Goal: Task Accomplishment & Management: Complete application form

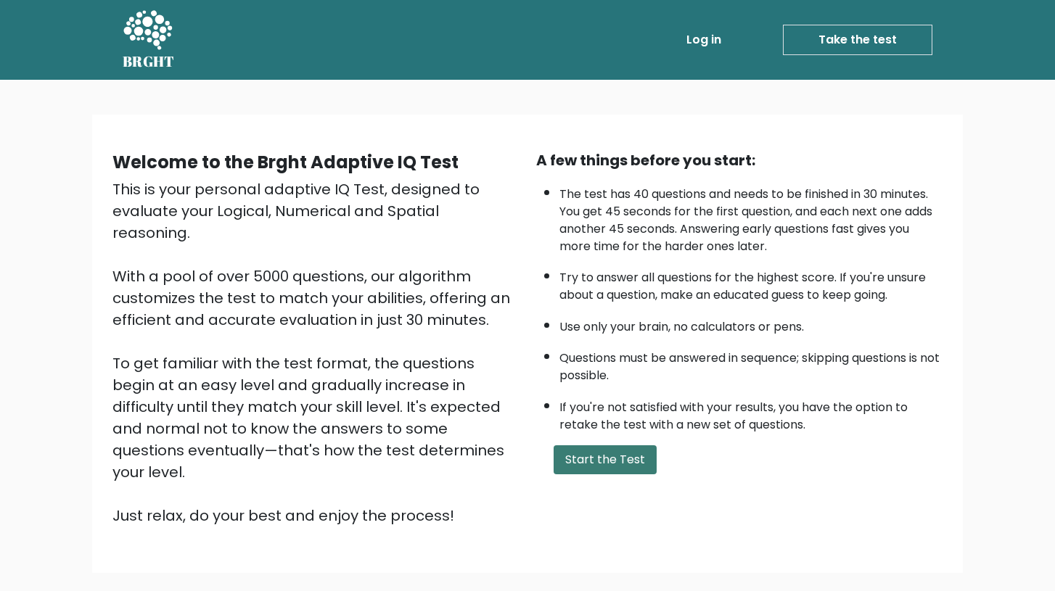
click at [601, 474] on button "Start the Test" at bounding box center [605, 459] width 103 height 29
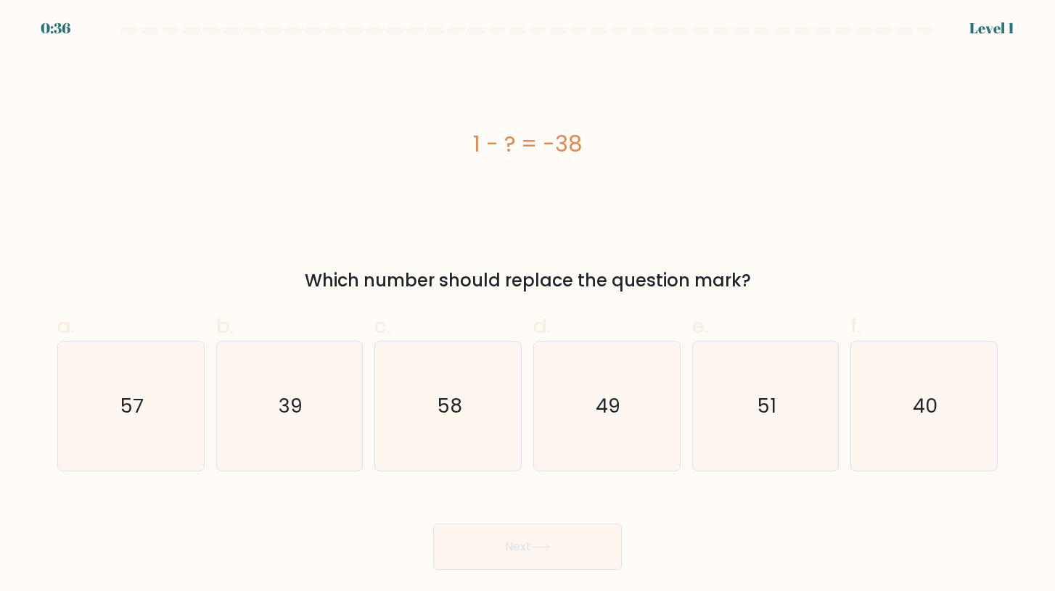
drag, startPoint x: 469, startPoint y: 138, endPoint x: 749, endPoint y: 285, distance: 316.4
click at [749, 285] on div "1 - ? = -38 Which number should replace the question mark?" at bounding box center [528, 174] width 958 height 239
copy div "1 - ? = -38 Which number should replace the question mark?"
click at [317, 406] on icon "39" at bounding box center [289, 406] width 129 height 129
click at [527, 305] on input "b. 39" at bounding box center [527, 300] width 1 height 9
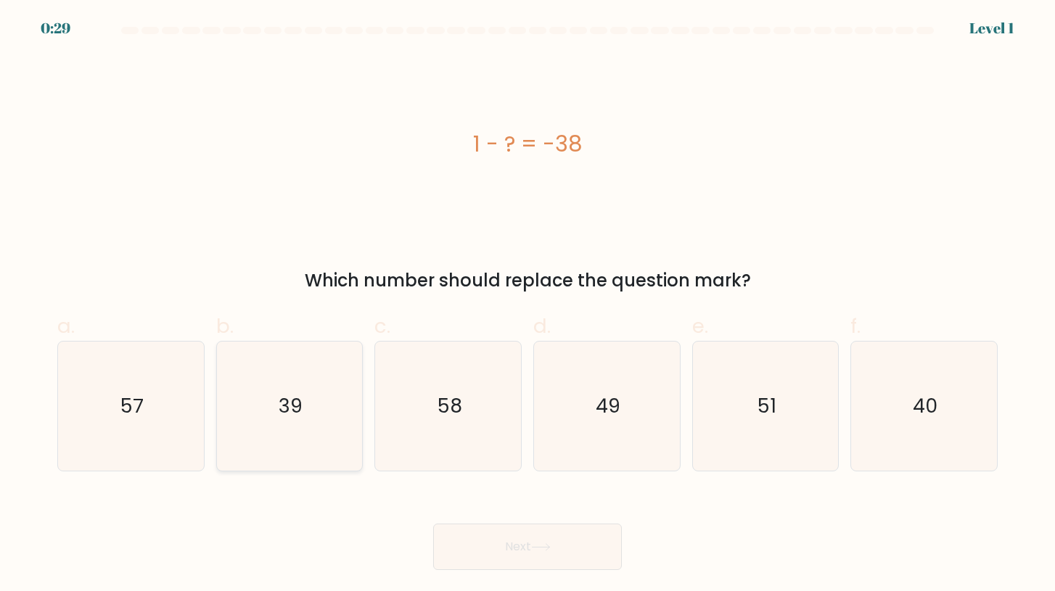
radio input "true"
click at [503, 546] on button "Next" at bounding box center [527, 547] width 189 height 46
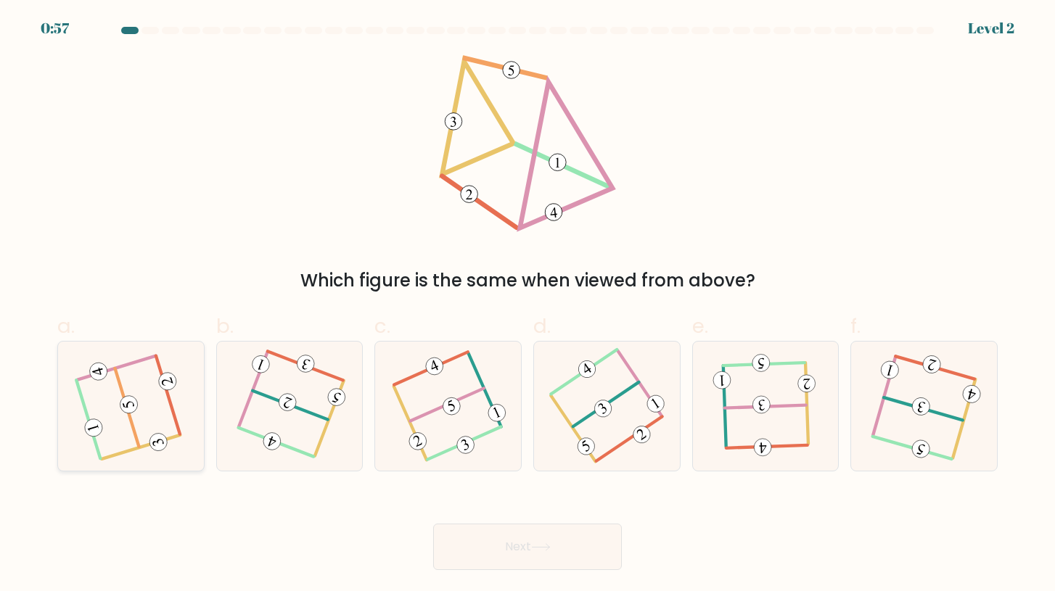
click at [155, 422] on icon at bounding box center [131, 407] width 104 height 104
click at [527, 305] on input "a." at bounding box center [527, 300] width 1 height 9
radio input "true"
click at [501, 545] on button "Next" at bounding box center [527, 547] width 189 height 46
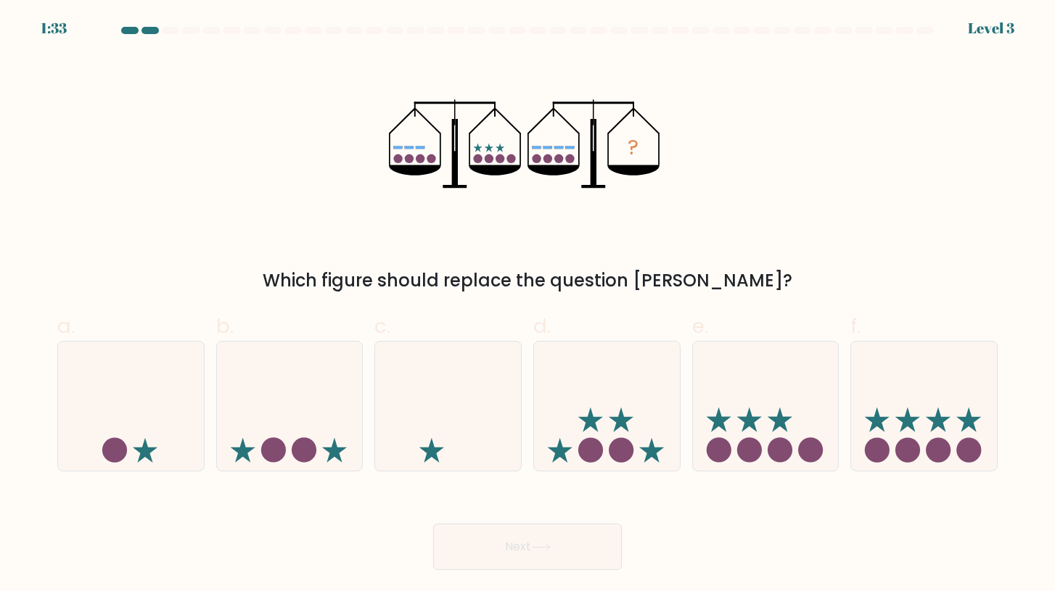
drag, startPoint x: 364, startPoint y: 93, endPoint x: 665, endPoint y: 221, distance: 327.0
click at [667, 221] on div "? Which figure should replace the question mark?" at bounding box center [528, 174] width 958 height 239
drag, startPoint x: 669, startPoint y: 147, endPoint x: 432, endPoint y: 143, distance: 237.3
click at [432, 143] on div "? Which figure should replace the question mark?" at bounding box center [528, 174] width 958 height 239
click at [918, 423] on icon at bounding box center [924, 406] width 146 height 120
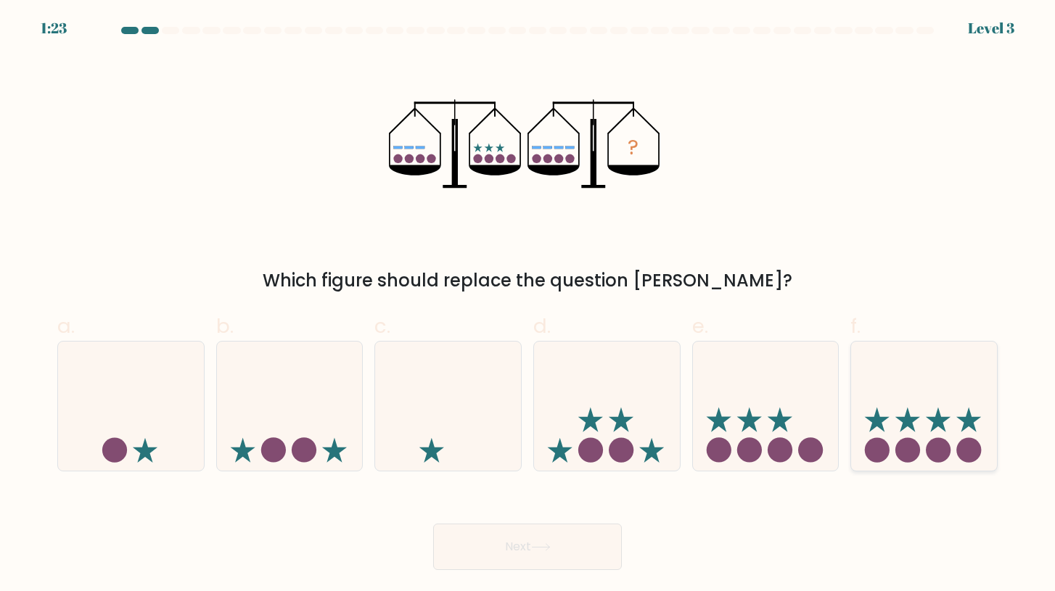
click at [528, 305] on input "f." at bounding box center [527, 300] width 1 height 9
radio input "true"
click at [566, 543] on button "Next" at bounding box center [527, 547] width 189 height 46
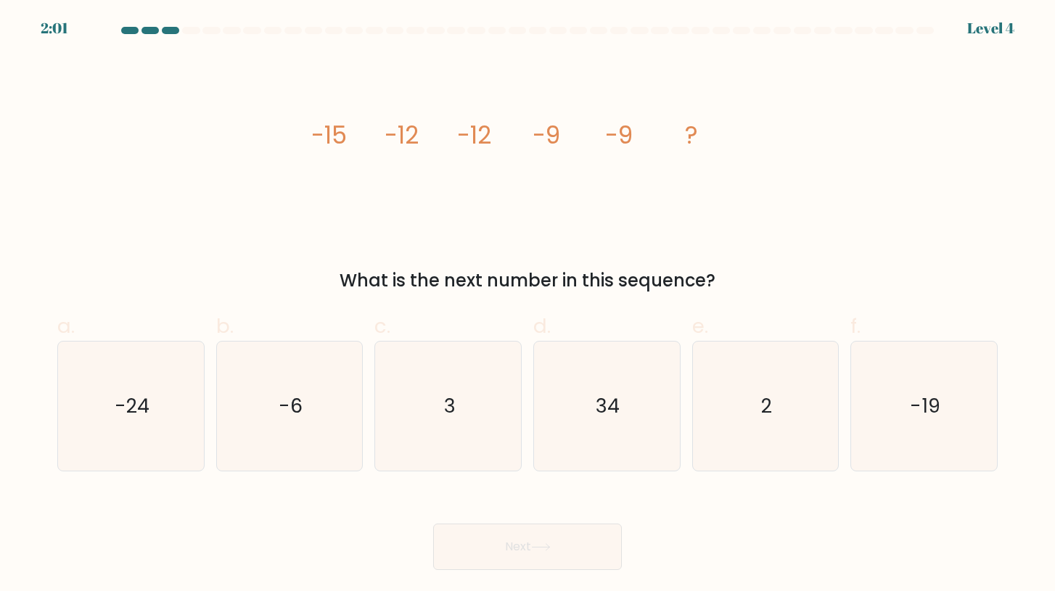
copy div "-15 -12 -12 -9 -9 ? What is the next number in this sequence?"
drag, startPoint x: 281, startPoint y: 120, endPoint x: 719, endPoint y: 279, distance: 465.2
click at [719, 279] on div "image/svg+xml -15 -12 -12 -9 -9 ? What is the next number in this sequence?" at bounding box center [528, 174] width 958 height 239
click at [293, 408] on text "-6" at bounding box center [291, 405] width 24 height 27
click at [527, 305] on input "b. -6" at bounding box center [527, 300] width 1 height 9
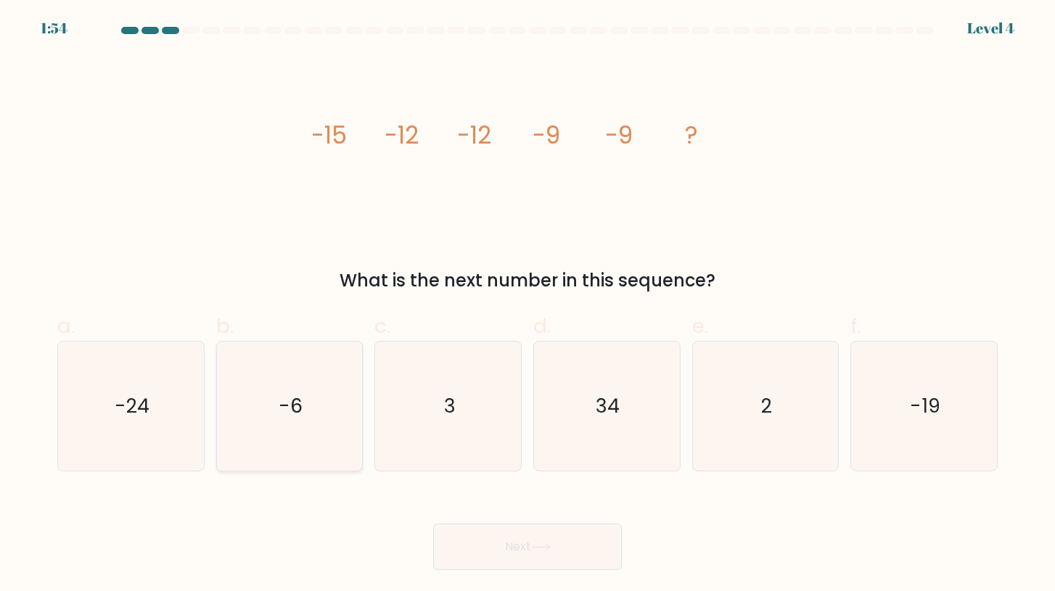
radio input "true"
click at [466, 540] on button "Next" at bounding box center [527, 547] width 189 height 46
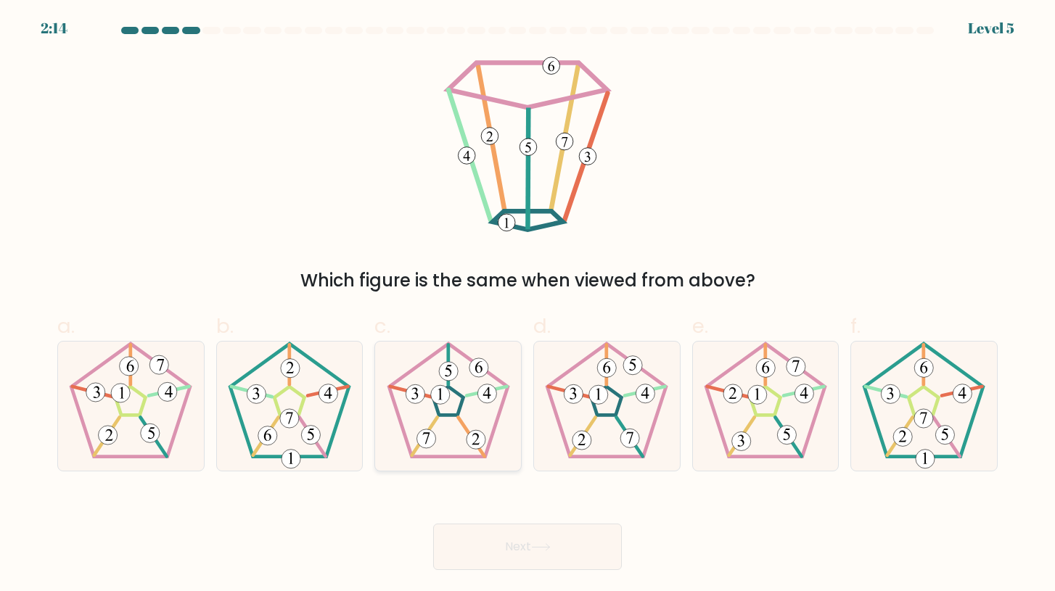
click at [490, 397] on 796 at bounding box center [486, 394] width 19 height 19
click at [527, 305] on input "c." at bounding box center [527, 300] width 1 height 9
radio input "true"
click at [559, 537] on button "Next" at bounding box center [527, 547] width 189 height 46
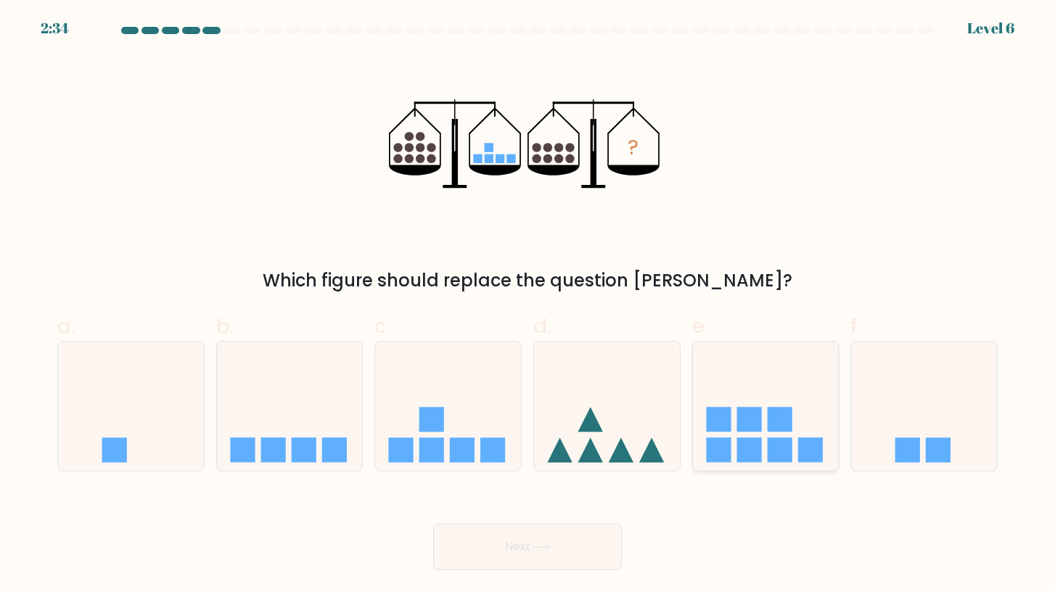
click at [762, 431] on icon at bounding box center [766, 406] width 146 height 120
click at [528, 305] on input "e." at bounding box center [527, 300] width 1 height 9
radio input "true"
click at [588, 544] on button "Next" at bounding box center [527, 547] width 189 height 46
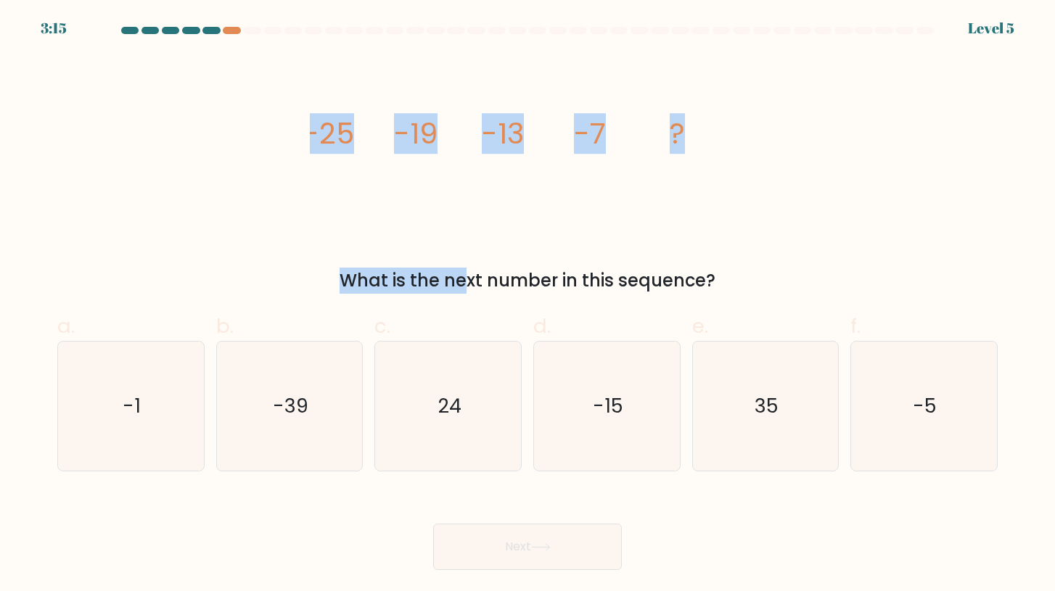
drag, startPoint x: 300, startPoint y: 112, endPoint x: 673, endPoint y: 264, distance: 403.5
click at [677, 265] on div "image/svg+xml -25 -19 -13 -7 ? What is the next number in this sequence?" at bounding box center [528, 174] width 958 height 239
drag, startPoint x: 740, startPoint y: 286, endPoint x: 218, endPoint y: 106, distance: 551.8
click at [218, 106] on div "image/svg+xml -25 -19 -13 -7 ? What is the next number in this sequence?" at bounding box center [528, 174] width 958 height 239
copy div "-25 -19 -13 -7 ? What is the next number in this sequence?"
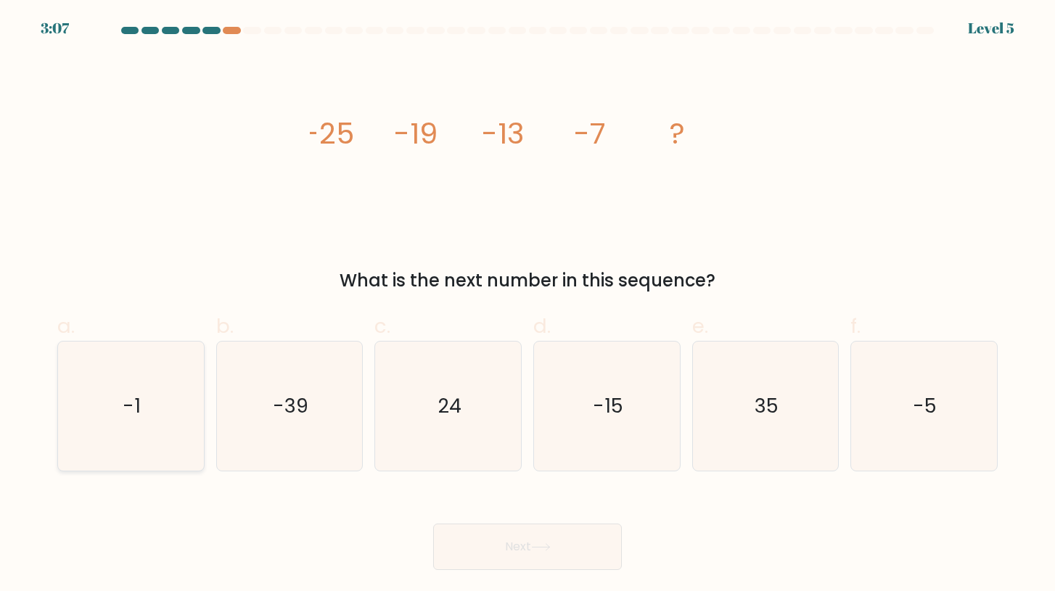
click at [161, 406] on icon "-1" at bounding box center [130, 406] width 129 height 129
click at [527, 305] on input "a. -1" at bounding box center [527, 300] width 1 height 9
radio input "true"
click at [541, 540] on button "Next" at bounding box center [527, 547] width 189 height 46
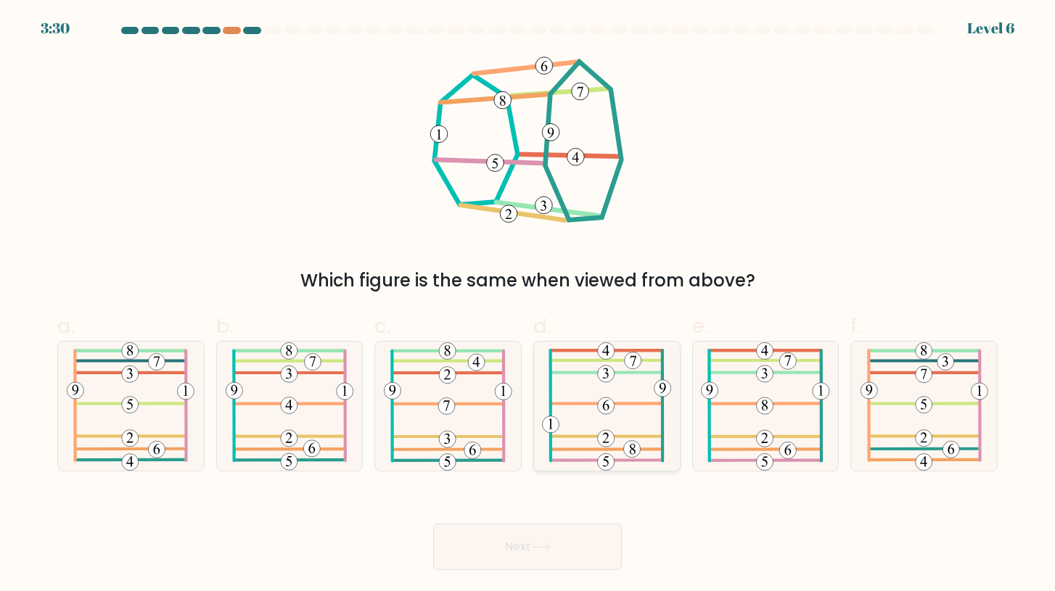
click at [630, 403] on 386 at bounding box center [607, 403] width 112 height 0
click at [528, 305] on input "d." at bounding box center [527, 300] width 1 height 9
radio input "true"
click at [564, 540] on button "Next" at bounding box center [527, 547] width 189 height 46
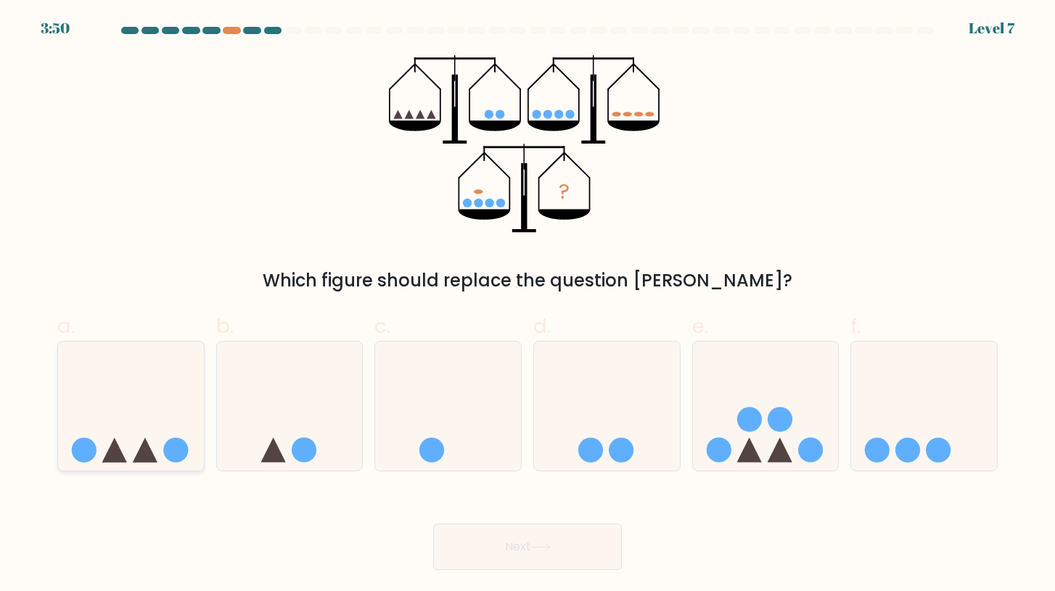
click at [104, 430] on icon at bounding box center [131, 406] width 146 height 120
click at [527, 305] on input "a." at bounding box center [527, 300] width 1 height 9
radio input "true"
click at [564, 529] on button "Next" at bounding box center [527, 547] width 189 height 46
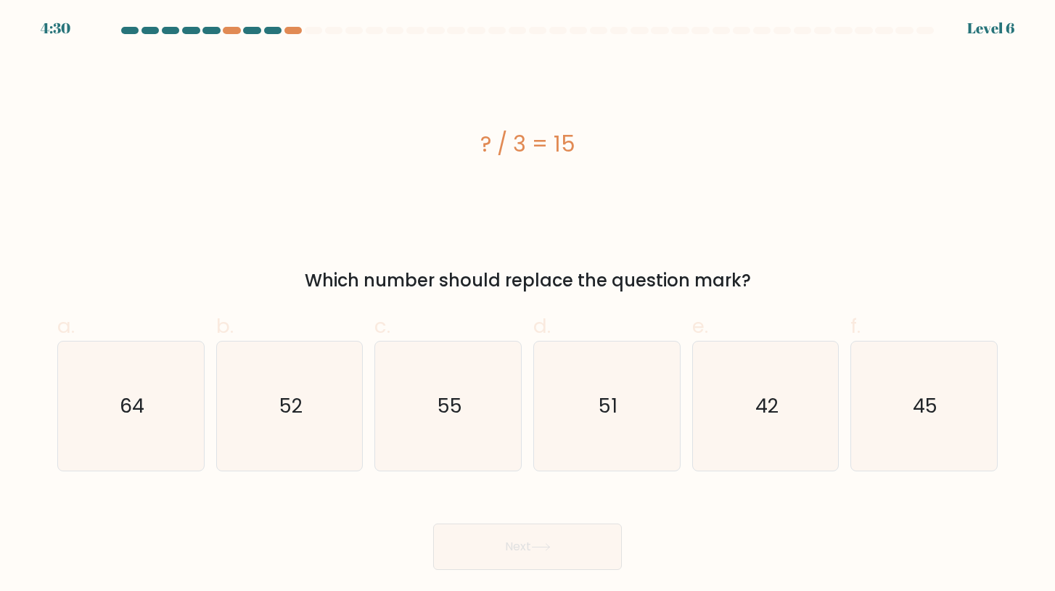
copy div "? / 3 = 15 Which number should replace the question mark?"
drag, startPoint x: 433, startPoint y: 123, endPoint x: 765, endPoint y: 285, distance: 369.6
click at [765, 285] on div "? / 3 = 15 Which number should replace the question mark?" at bounding box center [528, 174] width 958 height 239
click at [890, 416] on icon "45" at bounding box center [923, 406] width 129 height 129
click at [528, 305] on input "f. 45" at bounding box center [527, 300] width 1 height 9
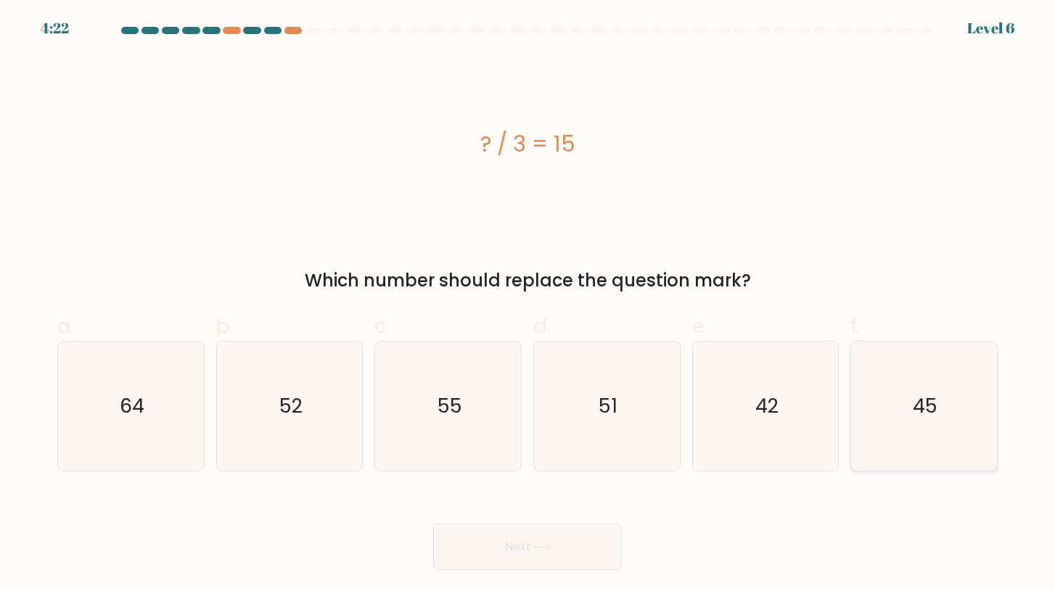
radio input "true"
click at [534, 562] on button "Next" at bounding box center [527, 547] width 189 height 46
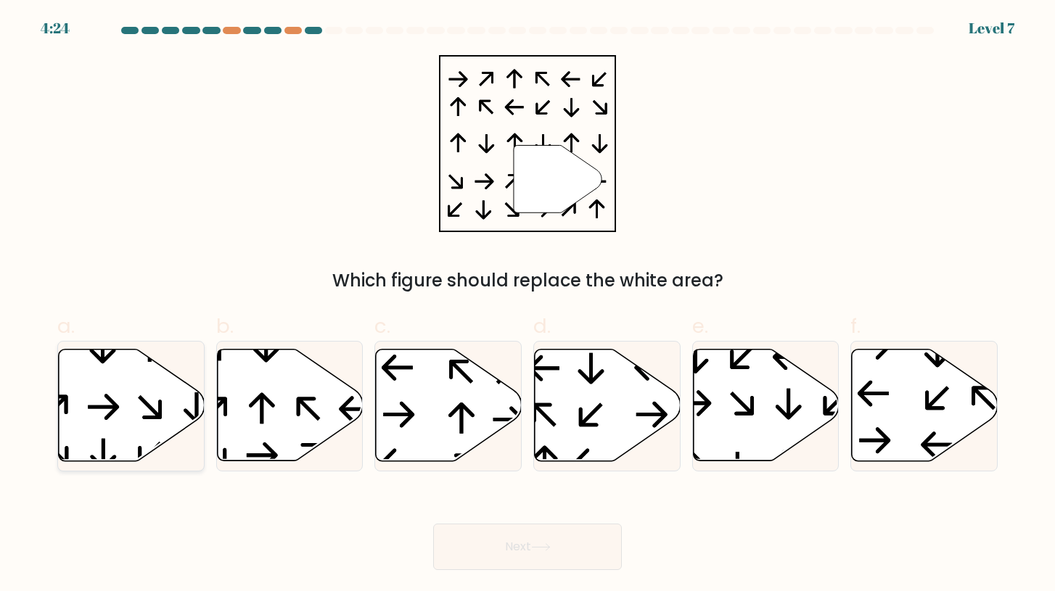
click at [104, 379] on icon at bounding box center [132, 406] width 146 height 112
click at [527, 305] on input "a." at bounding box center [527, 300] width 1 height 9
radio input "true"
click at [528, 541] on button "Next" at bounding box center [527, 547] width 189 height 46
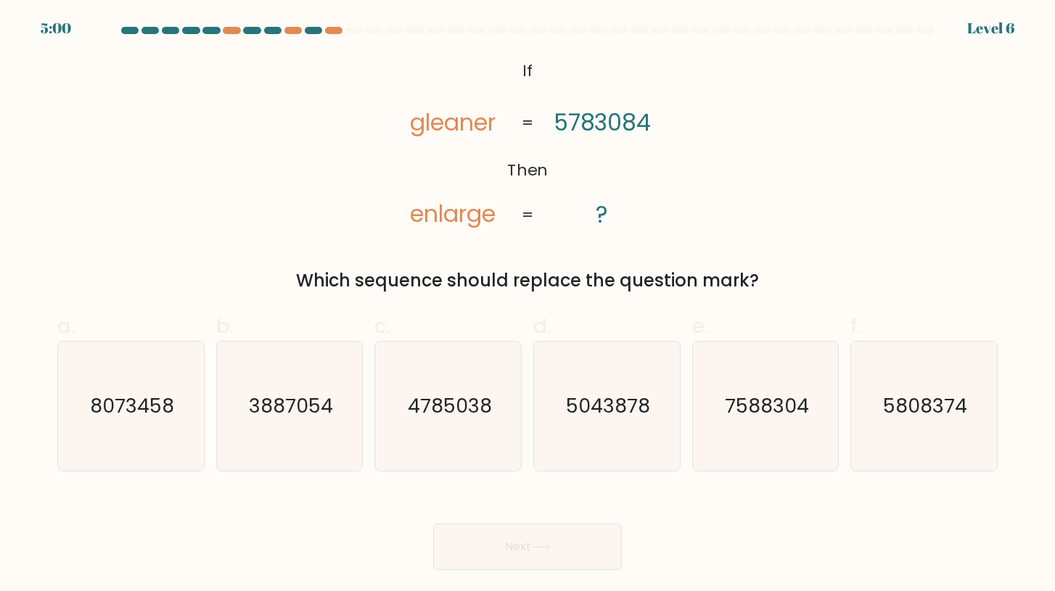
copy div "If Then gleaner enlarge 5783084 ? = = Which sequence should replace the questio…"
drag, startPoint x: 414, startPoint y: 62, endPoint x: 755, endPoint y: 280, distance: 404.5
click at [755, 280] on div "@import url('https://fonts.googleapis.com/css?family=Abril+Fatface:400,100,100i…" at bounding box center [528, 174] width 958 height 239
click at [425, 399] on text "4785038" at bounding box center [449, 405] width 84 height 27
click at [527, 305] on input "c. 4785038" at bounding box center [527, 300] width 1 height 9
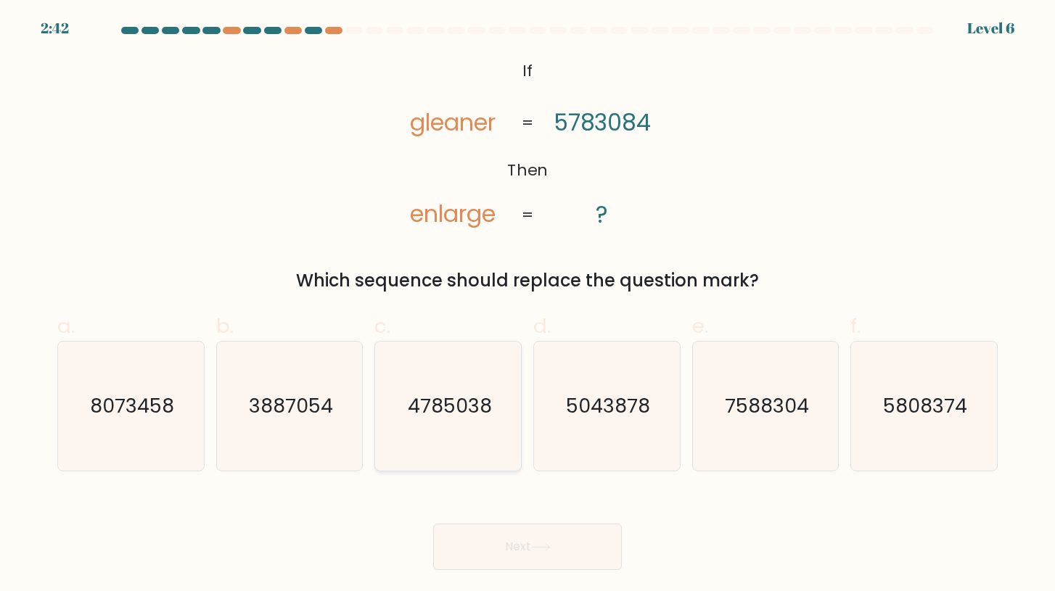
radio input "true"
click at [550, 529] on button "Next" at bounding box center [527, 547] width 189 height 46
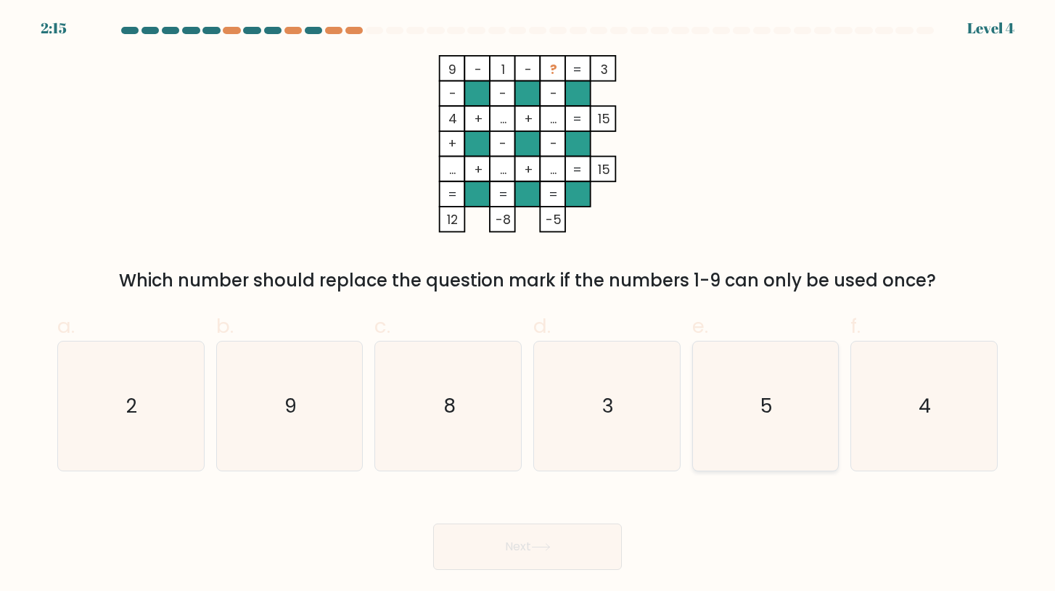
click at [754, 416] on icon "5" at bounding box center [765, 406] width 129 height 129
click at [528, 305] on input "e. 5" at bounding box center [527, 300] width 1 height 9
radio input "true"
click at [534, 522] on div "Next" at bounding box center [528, 529] width 958 height 81
click at [531, 553] on button "Next" at bounding box center [527, 547] width 189 height 46
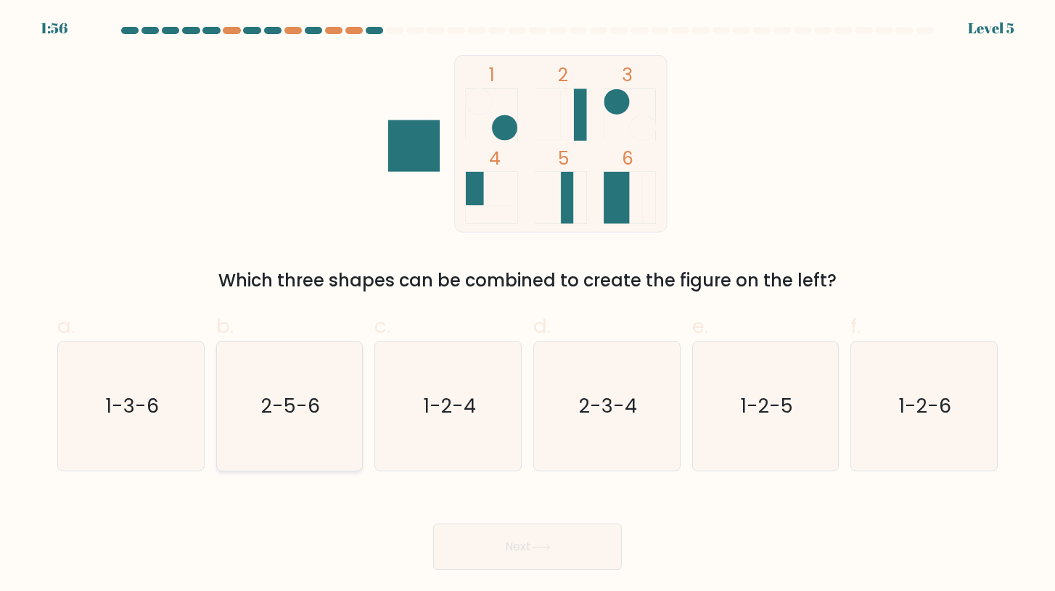
click at [324, 398] on icon "2-5-6" at bounding box center [289, 406] width 129 height 129
click at [527, 305] on input "b. 2-5-6" at bounding box center [527, 300] width 1 height 9
radio input "true"
click at [520, 547] on button "Next" at bounding box center [527, 547] width 189 height 46
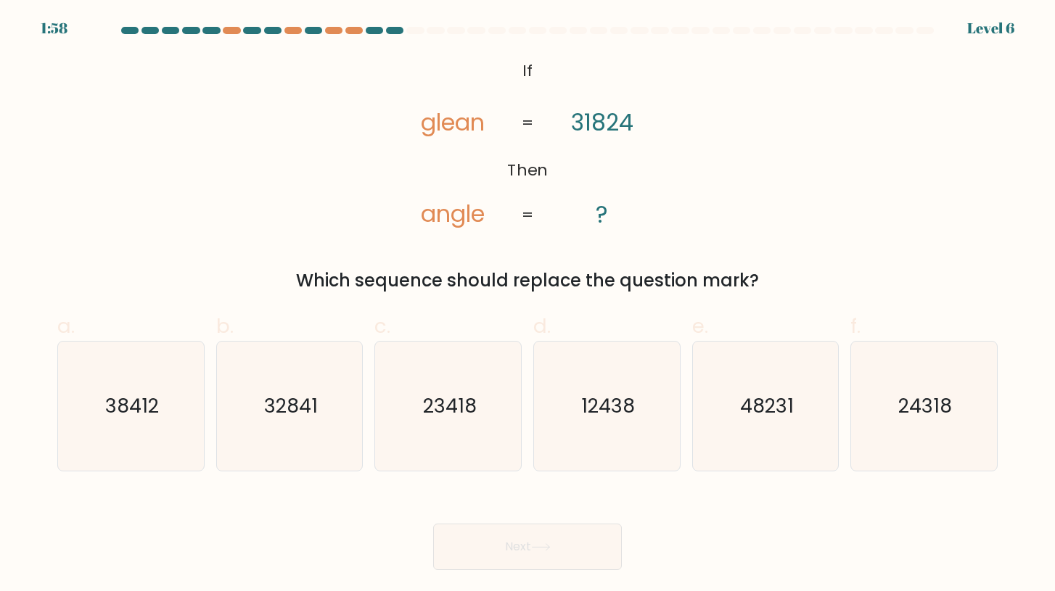
drag, startPoint x: 510, startPoint y: 62, endPoint x: 591, endPoint y: 189, distance: 150.3
click at [592, 189] on icon "@import url('https://fonts.googleapis.com/css?family=Abril+Fatface:400,100,100i…" at bounding box center [528, 144] width 288 height 178
drag, startPoint x: 519, startPoint y: 67, endPoint x: 739, endPoint y: 269, distance: 298.8
click at [739, 269] on div "@import url('https://fonts.googleapis.com/css?family=Abril+Fatface:400,100,100i…" at bounding box center [528, 174] width 958 height 239
drag, startPoint x: 740, startPoint y: 274, endPoint x: 495, endPoint y: 62, distance: 324.0
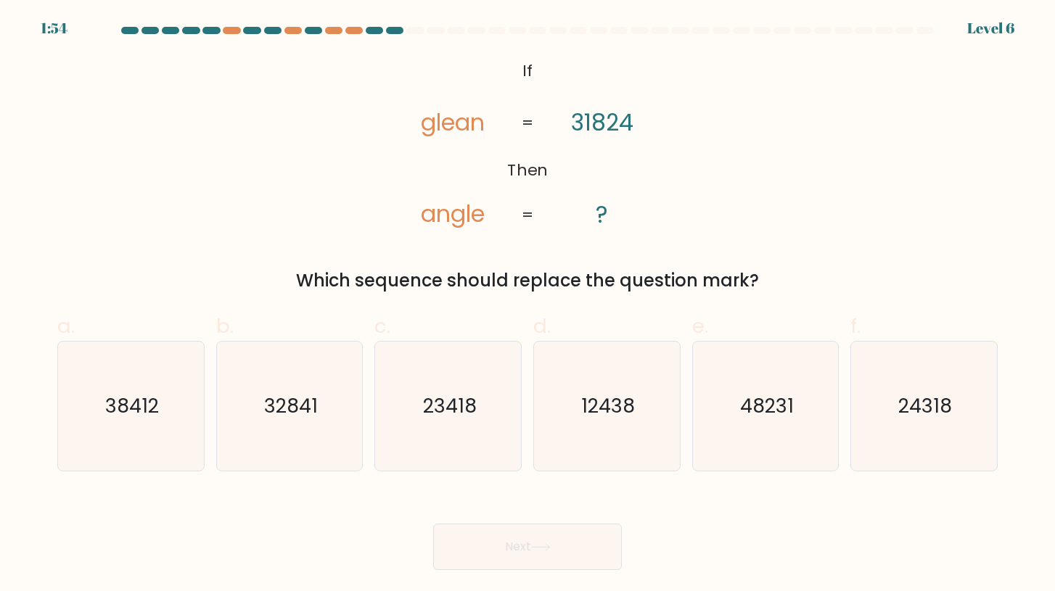
click at [495, 62] on div "@import url('https://fonts.googleapis.com/css?family=Abril+Fatface:400,100,100i…" at bounding box center [528, 174] width 958 height 239
click at [628, 163] on icon "@import url('https://fonts.googleapis.com/css?family=Abril+Fatface:400,100,100i…" at bounding box center [528, 144] width 288 height 178
drag, startPoint x: 767, startPoint y: 282, endPoint x: 432, endPoint y: 130, distance: 368.2
click at [432, 130] on div "@import url('https://fonts.googleapis.com/css?family=Abril+Fatface:400,100,100i…" at bounding box center [528, 174] width 958 height 239
copy div "If Then glean angle 31824 ? = = Which sequence should replace the question mark?"
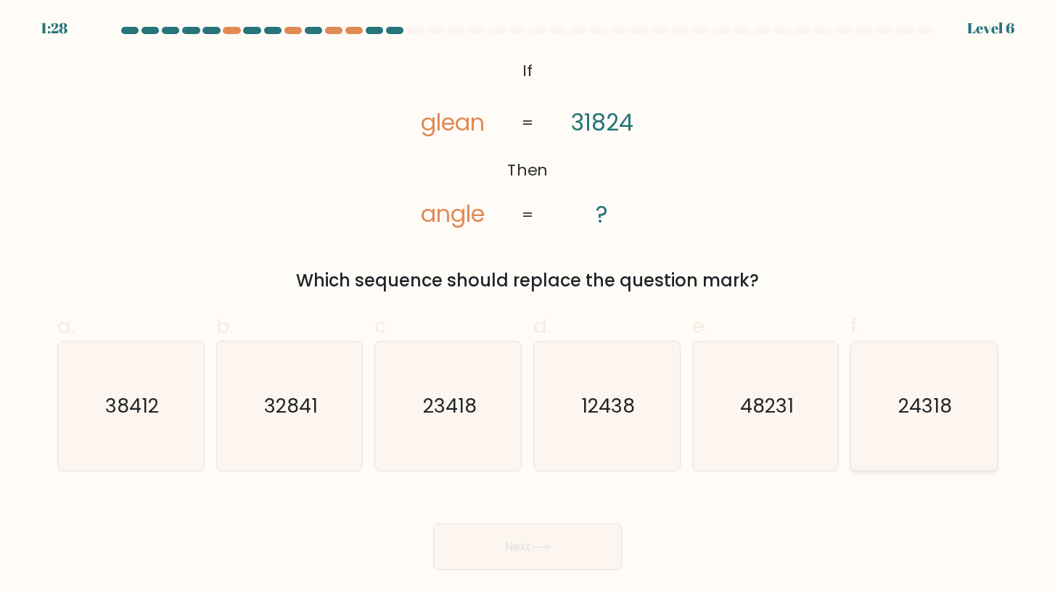
click at [913, 402] on text "24318" at bounding box center [925, 405] width 54 height 27
click at [528, 305] on input "f. 24318" at bounding box center [527, 300] width 1 height 9
radio input "true"
click at [572, 524] on button "Next" at bounding box center [527, 547] width 189 height 46
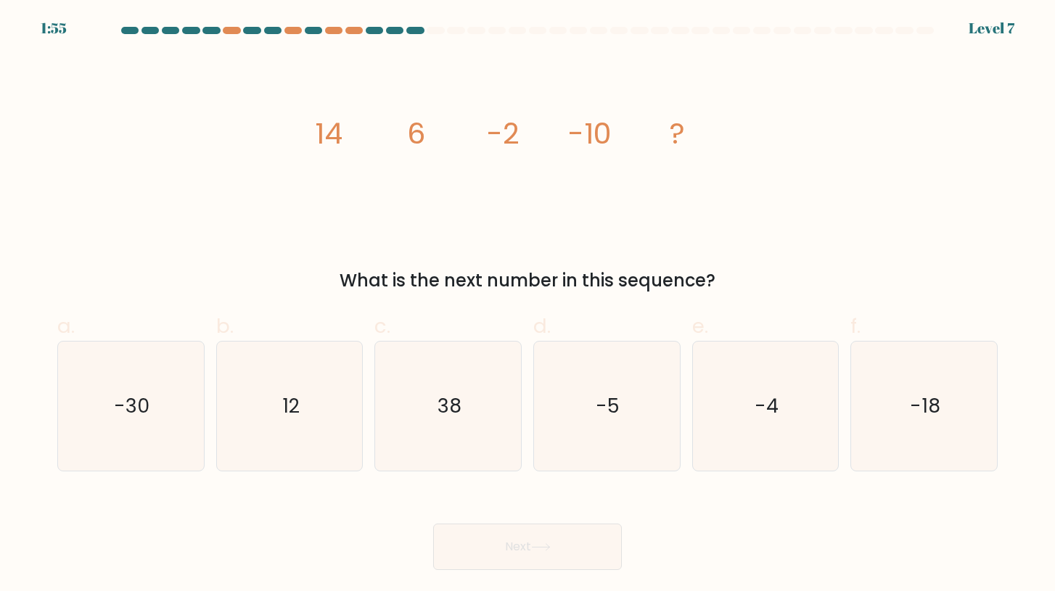
drag, startPoint x: 300, startPoint y: 126, endPoint x: 765, endPoint y: 285, distance: 491.7
click at [765, 285] on div "image/svg+xml 14 6 -2 -10 ? What is the next number in this sequence?" at bounding box center [528, 174] width 958 height 239
copy div "14 6 -2 -10 ? What is the next number in this sequence?"
click at [906, 416] on icon "-18" at bounding box center [923, 406] width 129 height 129
click at [528, 305] on input "f. -18" at bounding box center [527, 300] width 1 height 9
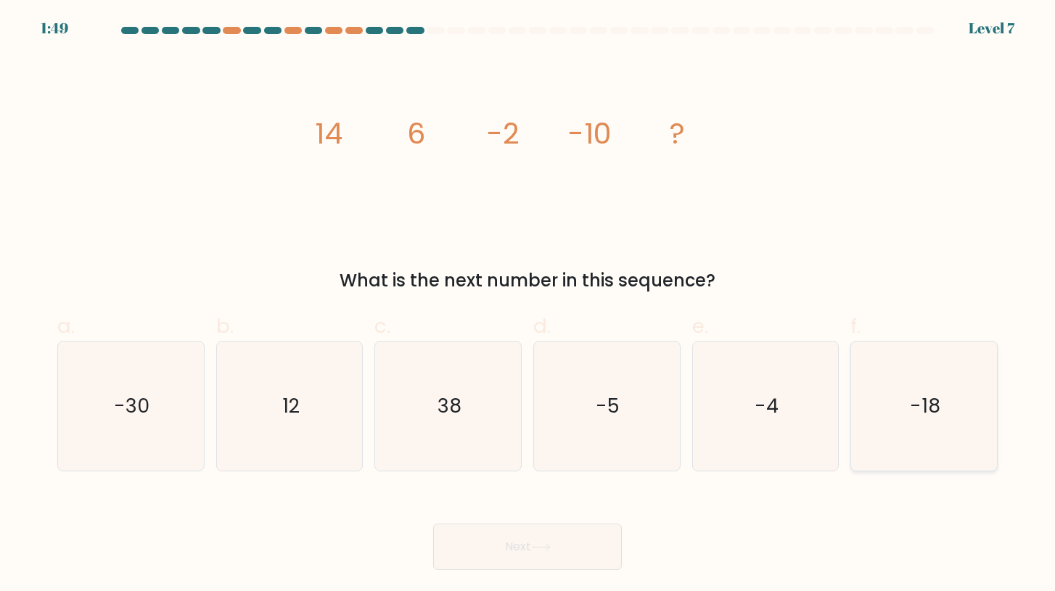
radio input "true"
click at [510, 564] on button "Next" at bounding box center [527, 547] width 189 height 46
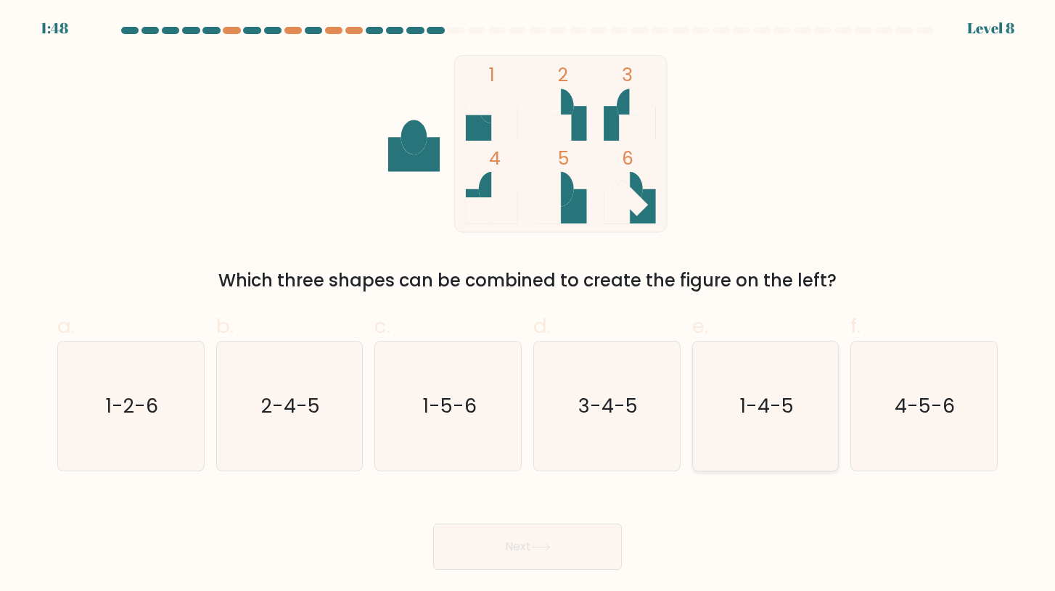
click at [774, 416] on text "1-4-5" at bounding box center [766, 405] width 54 height 27
click at [528, 305] on input "e. 1-4-5" at bounding box center [527, 300] width 1 height 9
radio input "true"
click at [558, 545] on button "Next" at bounding box center [527, 547] width 189 height 46
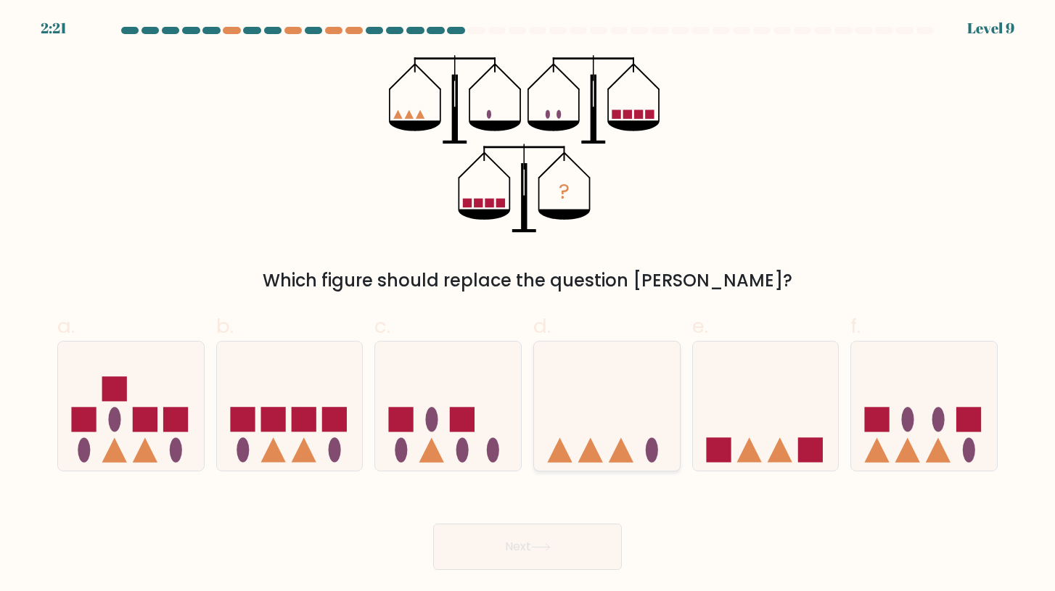
click at [616, 445] on icon at bounding box center [607, 406] width 146 height 120
click at [528, 305] on input "d." at bounding box center [527, 300] width 1 height 9
radio input "true"
click at [768, 424] on icon at bounding box center [766, 406] width 146 height 120
click at [528, 305] on input "e." at bounding box center [527, 300] width 1 height 9
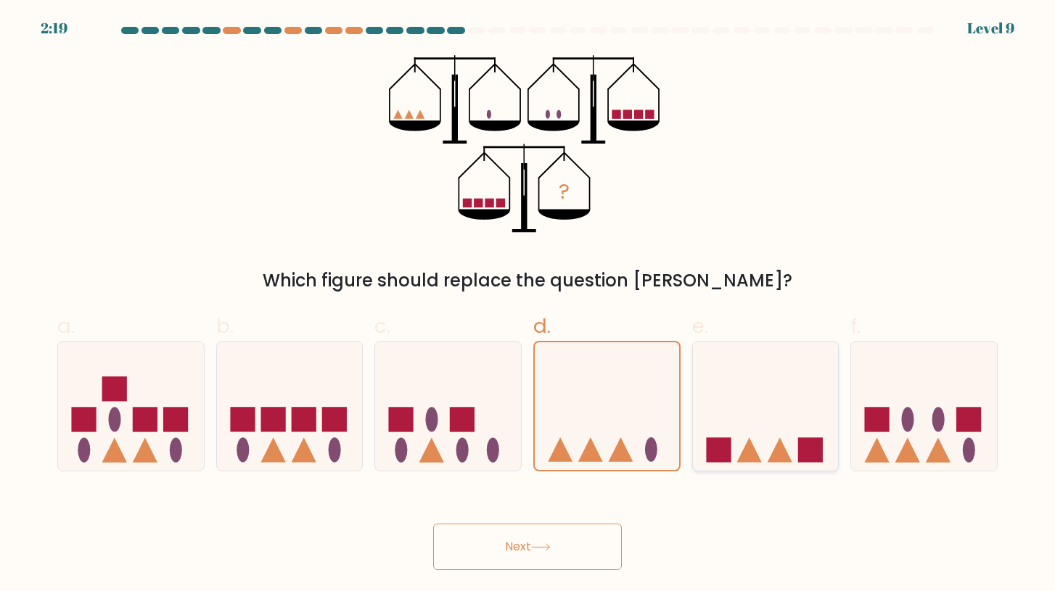
radio input "true"
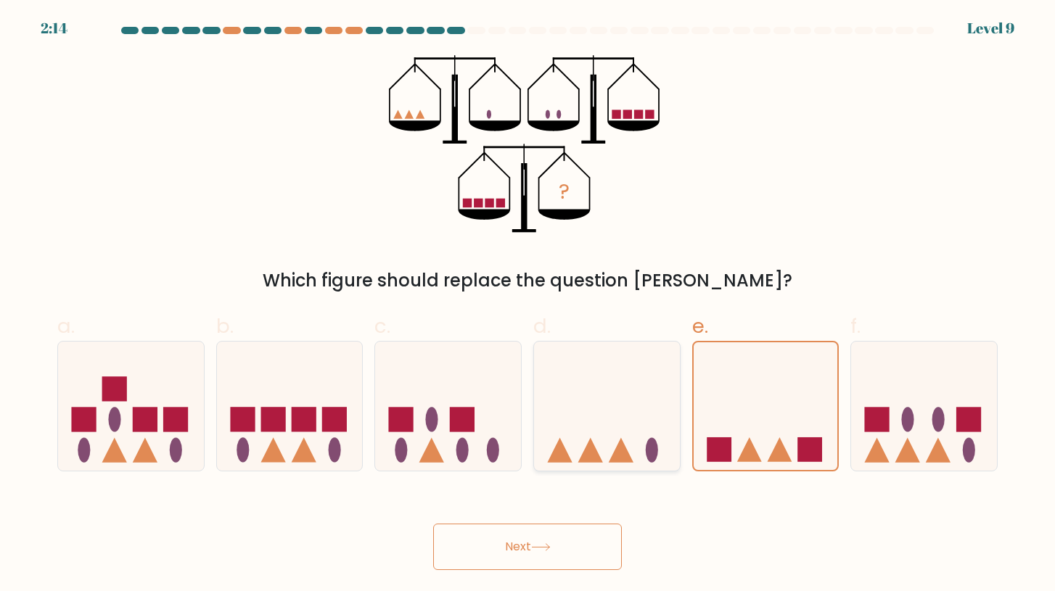
click at [601, 454] on icon at bounding box center [607, 406] width 146 height 120
click at [528, 305] on input "d." at bounding box center [527, 300] width 1 height 9
radio input "true"
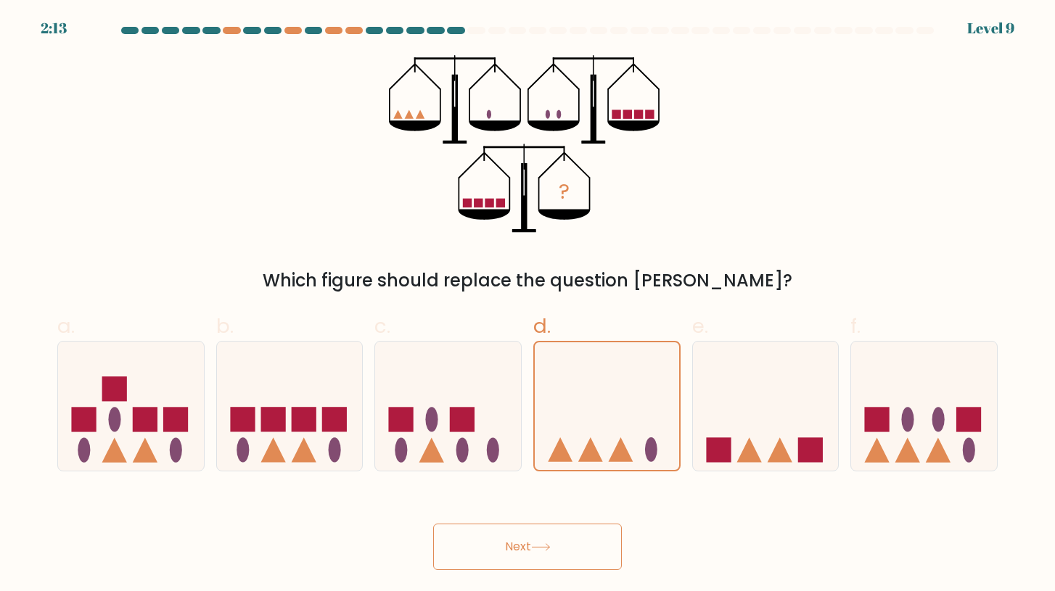
click at [572, 542] on button "Next" at bounding box center [527, 547] width 189 height 46
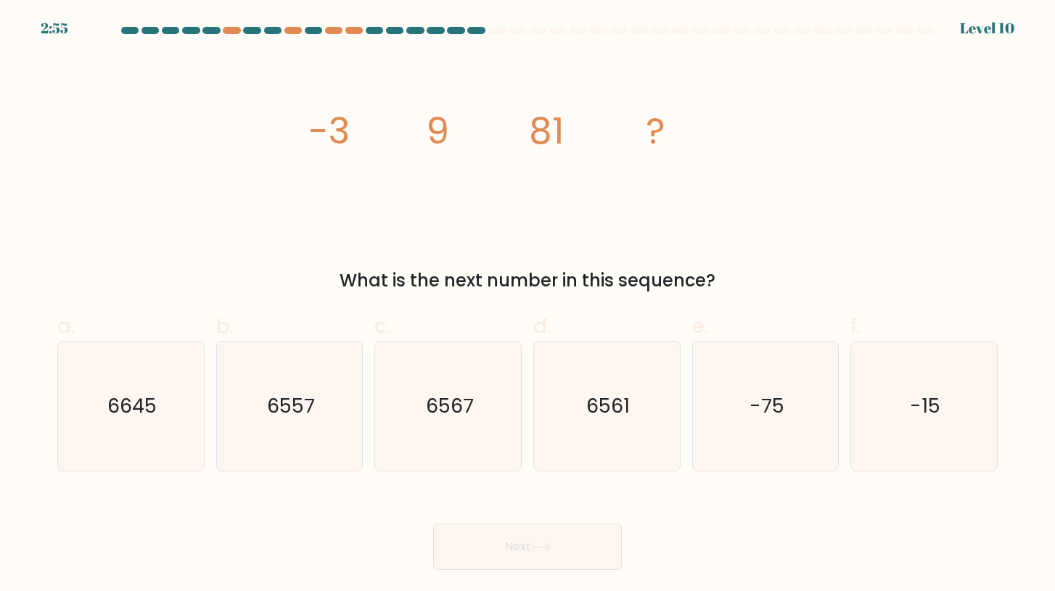
copy div "-3 9 81 ? What is the next number in this sequence?"
drag, startPoint x: 311, startPoint y: 128, endPoint x: 723, endPoint y: 281, distance: 440.3
click at [727, 281] on div "image/svg+xml -3 9 81 ? What is the next number in this sequence?" at bounding box center [528, 174] width 958 height 239
click at [560, 408] on icon "6561" at bounding box center [606, 406] width 129 height 129
click at [528, 305] on input "d. 6561" at bounding box center [527, 300] width 1 height 9
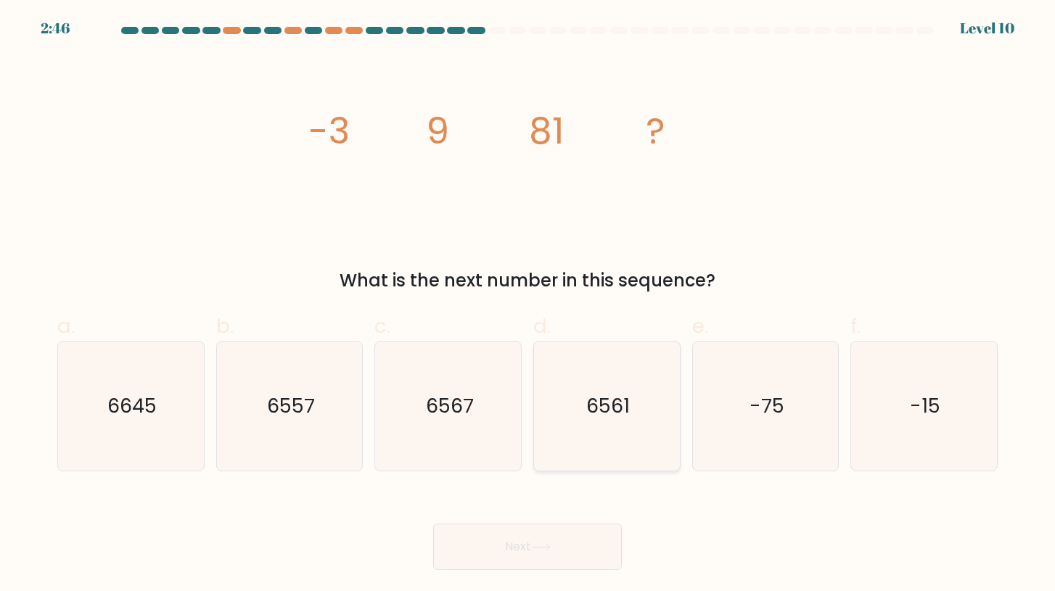
radio input "true"
click at [541, 532] on button "Next" at bounding box center [527, 547] width 189 height 46
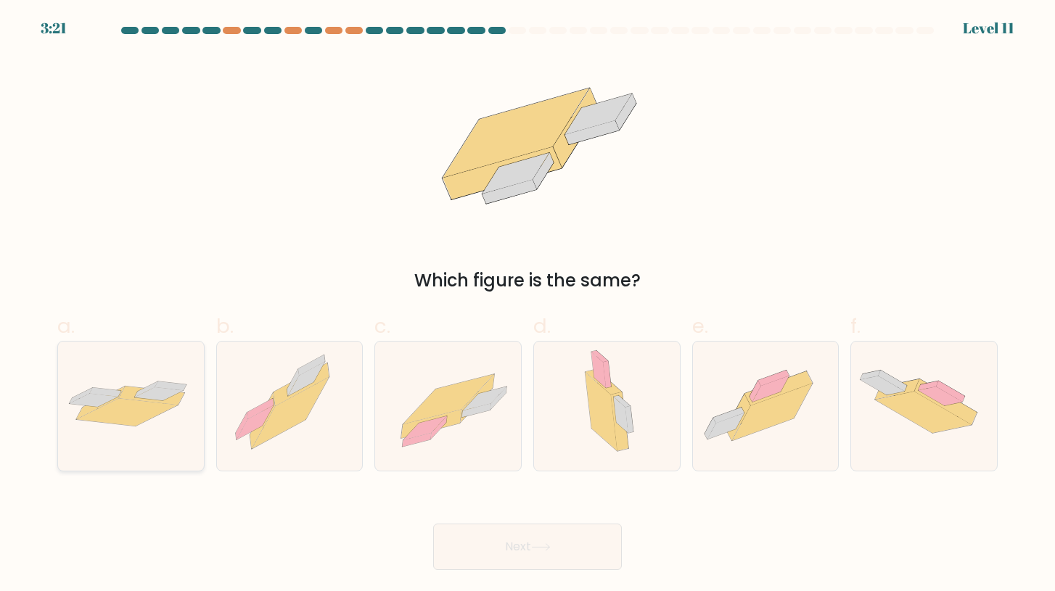
click at [88, 399] on icon at bounding box center [94, 400] width 49 height 13
click at [527, 305] on input "a." at bounding box center [527, 300] width 1 height 9
radio input "true"
click at [543, 542] on button "Next" at bounding box center [527, 547] width 189 height 46
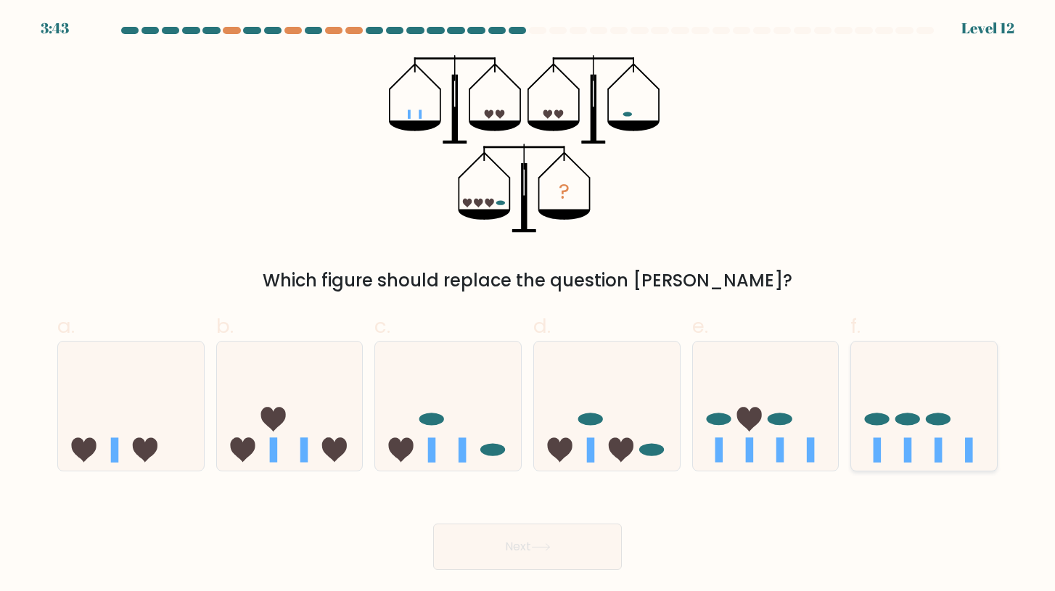
click at [897, 434] on icon at bounding box center [924, 406] width 146 height 120
click at [528, 305] on input "f." at bounding box center [527, 300] width 1 height 9
radio input "true"
click at [583, 540] on button "Next" at bounding box center [527, 547] width 189 height 46
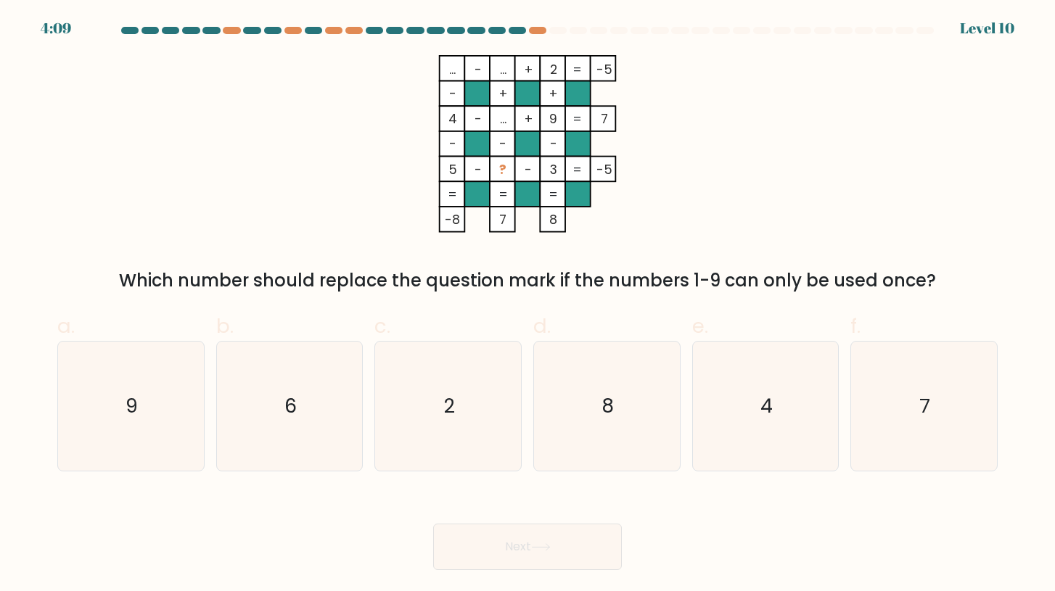
click at [527, 394] on div "d. 8" at bounding box center [606, 391] width 159 height 161
click at [493, 395] on icon "2" at bounding box center [448, 406] width 129 height 129
click at [527, 305] on input "c. 2" at bounding box center [527, 300] width 1 height 9
radio input "true"
click at [527, 532] on button "Next" at bounding box center [527, 547] width 189 height 46
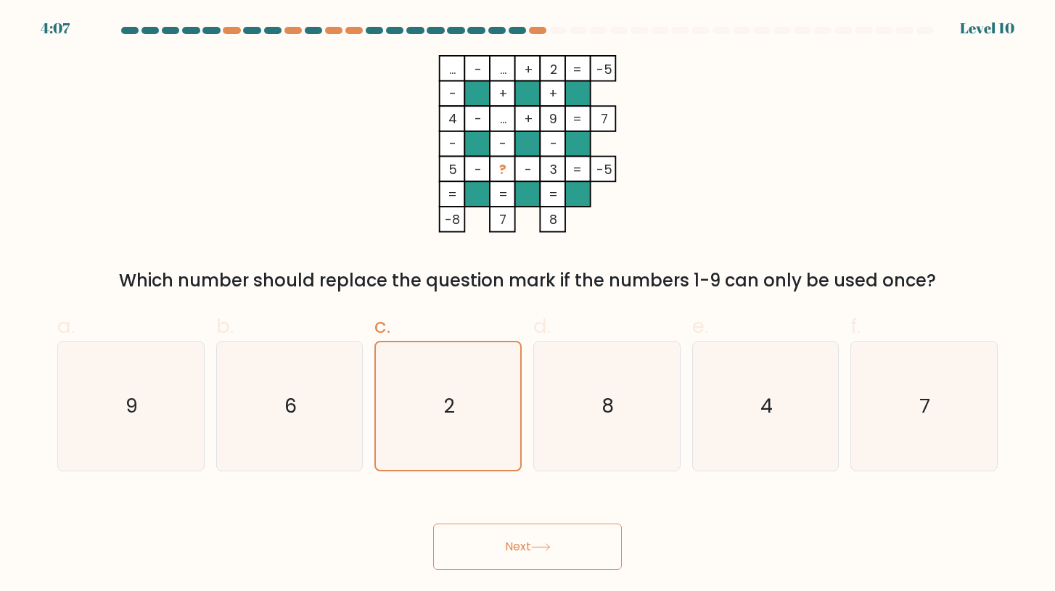
click at [525, 543] on button "Next" at bounding box center [527, 547] width 189 height 46
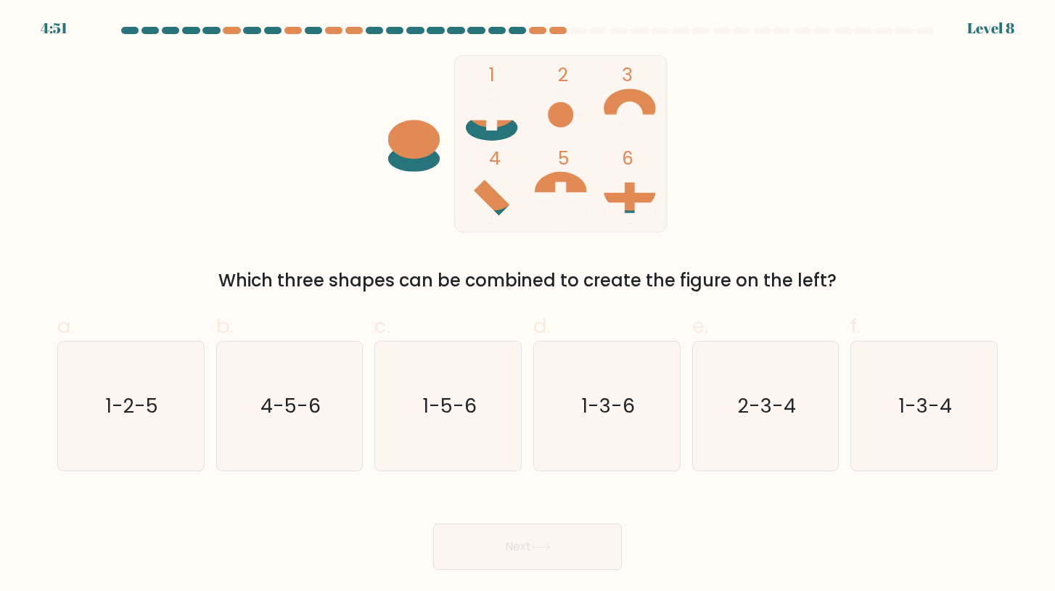
click at [522, 564] on button "Next" at bounding box center [527, 547] width 189 height 46
click at [330, 184] on div "1 2 3 4 5 6 Which three shapes can be combined to create the figure on the left?" at bounding box center [528, 174] width 958 height 239
click at [468, 404] on text "1-5-6" at bounding box center [449, 405] width 54 height 27
click at [527, 305] on input "c. 1-5-6" at bounding box center [527, 300] width 1 height 9
radio input "true"
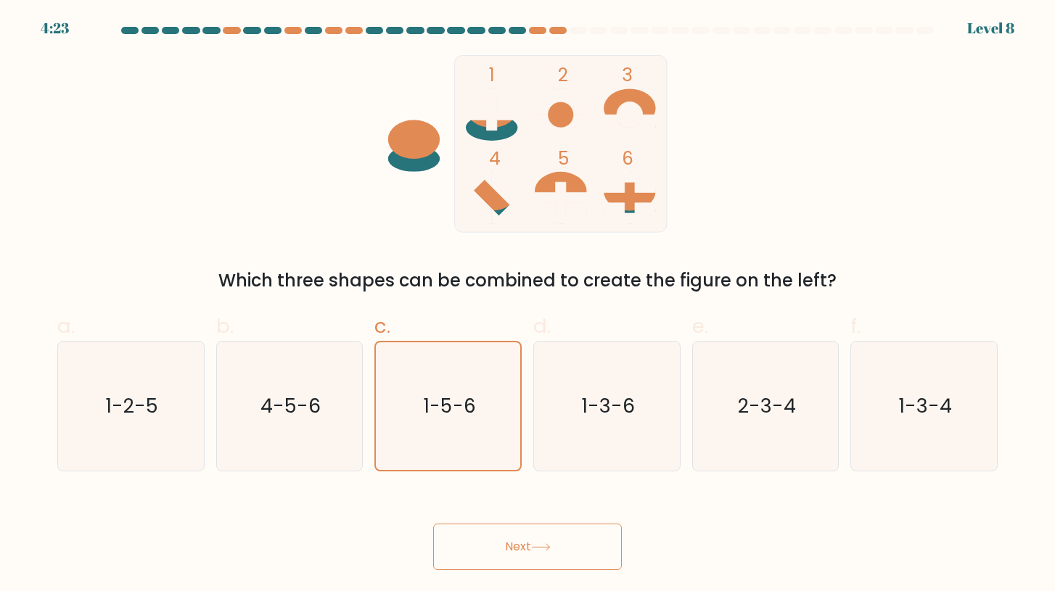
click at [514, 543] on button "Next" at bounding box center [527, 547] width 189 height 46
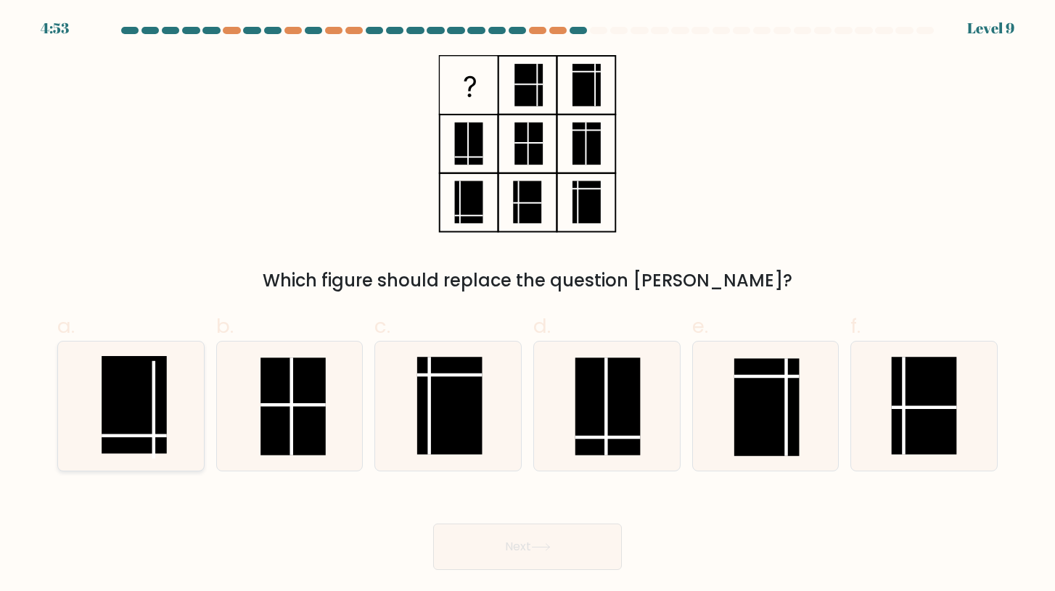
click at [116, 398] on rect at bounding box center [134, 405] width 65 height 98
click at [527, 305] on input "a." at bounding box center [527, 300] width 1 height 9
radio input "true"
click at [538, 556] on button "Next" at bounding box center [527, 547] width 189 height 46
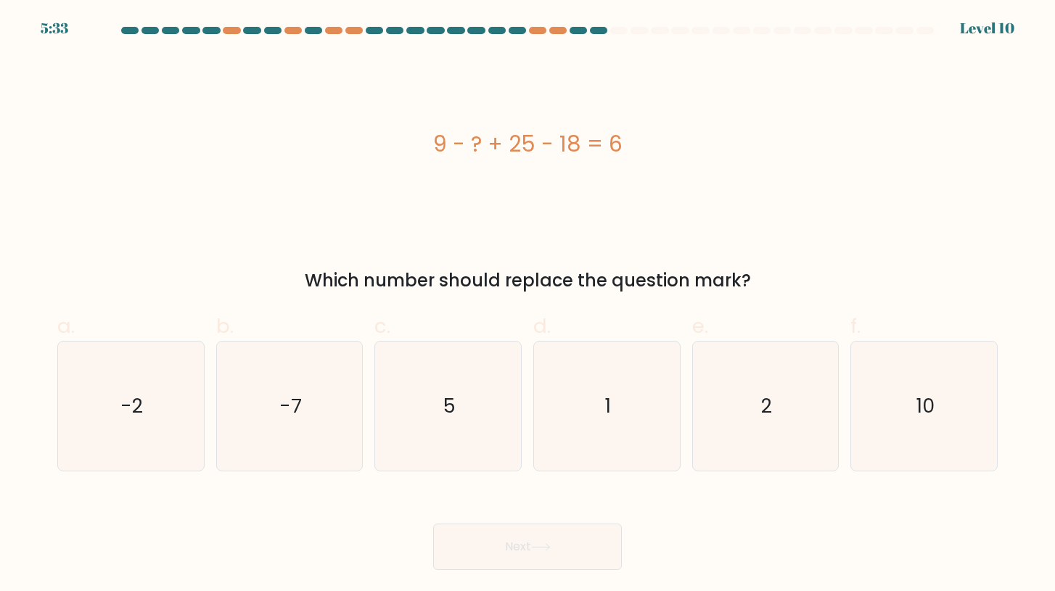
drag, startPoint x: 429, startPoint y: 139, endPoint x: 744, endPoint y: 282, distance: 346.1
click at [744, 282] on div "9 - ? + 25 - 18 = 6 Which number should replace the question mark?" at bounding box center [528, 174] width 958 height 239
copy div "9 - ? + 25 - 18 = 6 Which number should replace the question mark?"
click at [919, 352] on icon "10" at bounding box center [923, 406] width 129 height 129
click at [528, 305] on input "f. 10" at bounding box center [527, 300] width 1 height 9
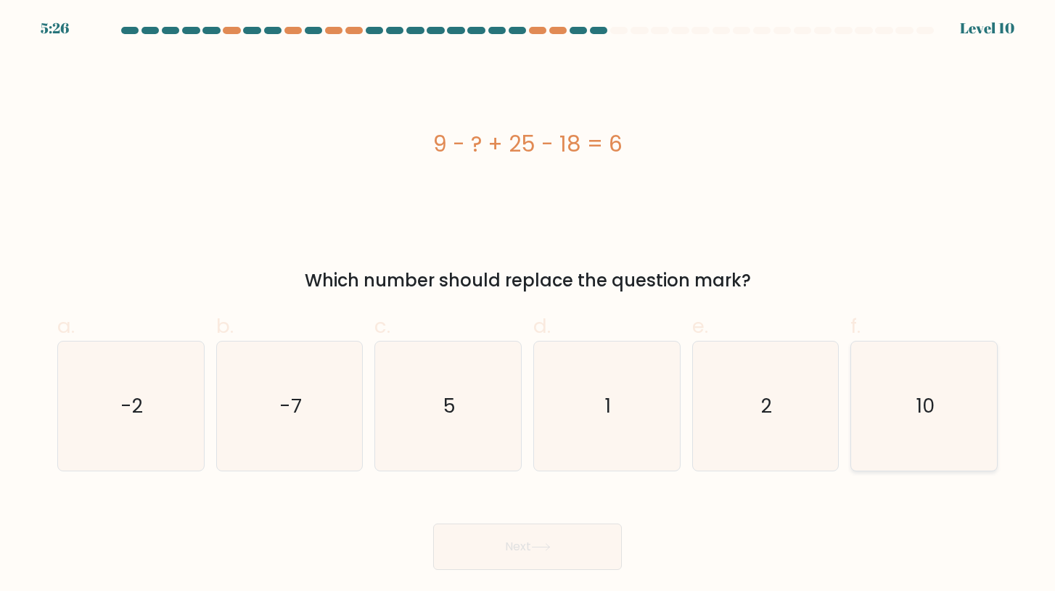
radio input "true"
click at [556, 546] on button "Next" at bounding box center [527, 547] width 189 height 46
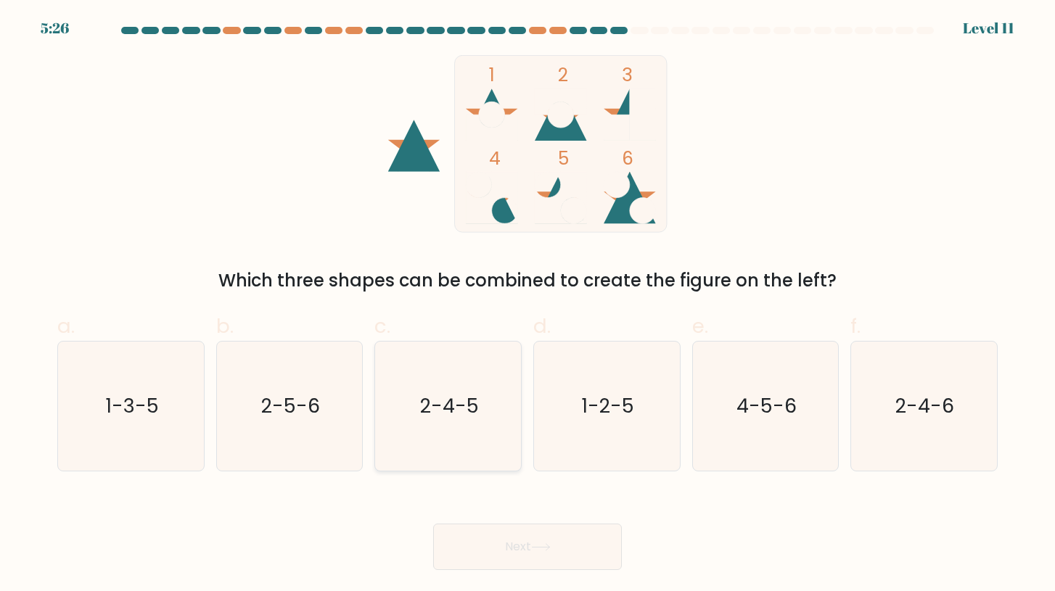
click at [440, 395] on text "2-4-5" at bounding box center [449, 405] width 59 height 27
click at [527, 305] on input "c. 2-4-5" at bounding box center [527, 300] width 1 height 9
radio input "true"
click at [513, 531] on button "Next" at bounding box center [527, 547] width 189 height 46
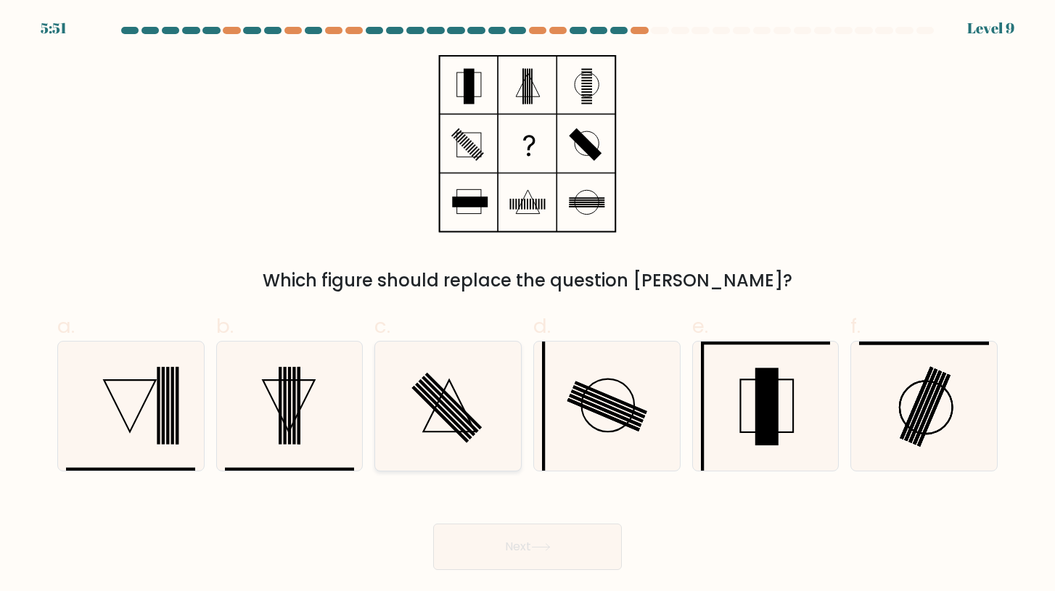
click at [461, 416] on rect at bounding box center [450, 404] width 57 height 57
click at [527, 305] on input "c." at bounding box center [527, 300] width 1 height 9
radio input "true"
click at [319, 379] on icon at bounding box center [289, 406] width 129 height 129
click at [527, 305] on input "b." at bounding box center [527, 300] width 1 height 9
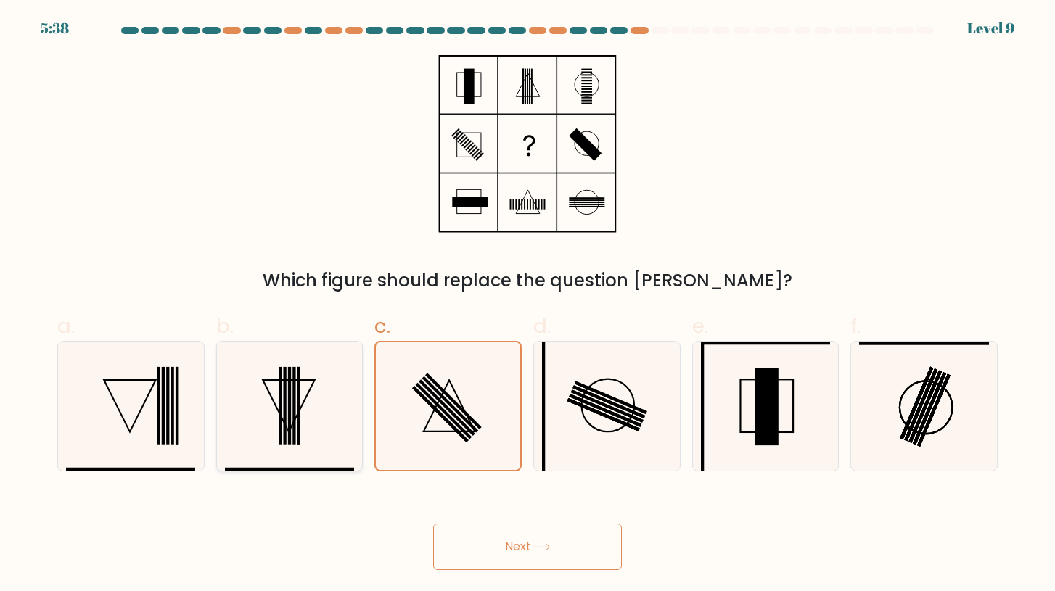
radio input "true"
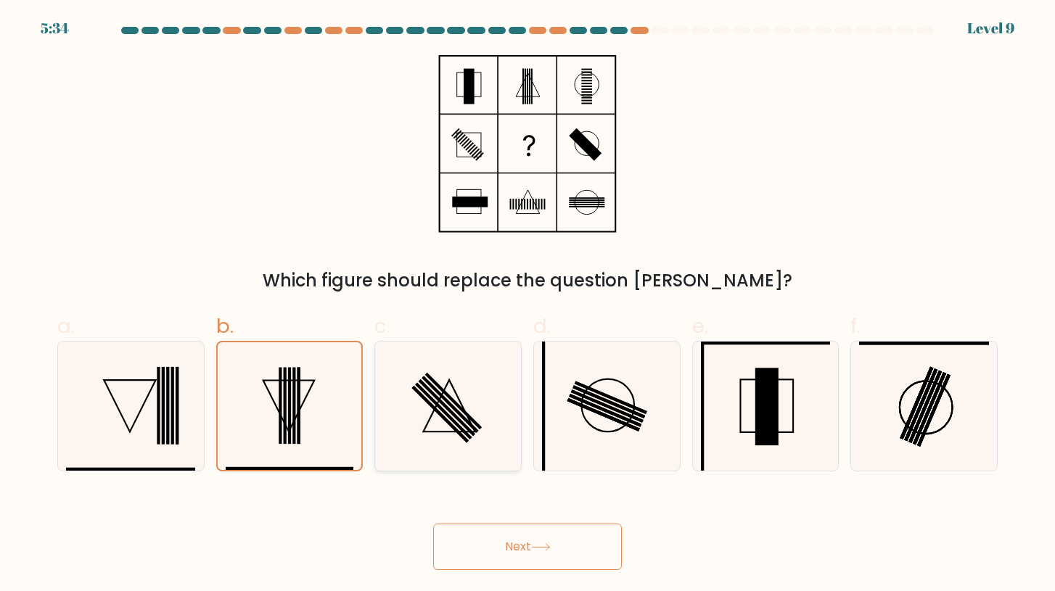
click at [480, 397] on icon at bounding box center [448, 406] width 129 height 129
click at [527, 305] on input "c." at bounding box center [527, 300] width 1 height 9
radio input "true"
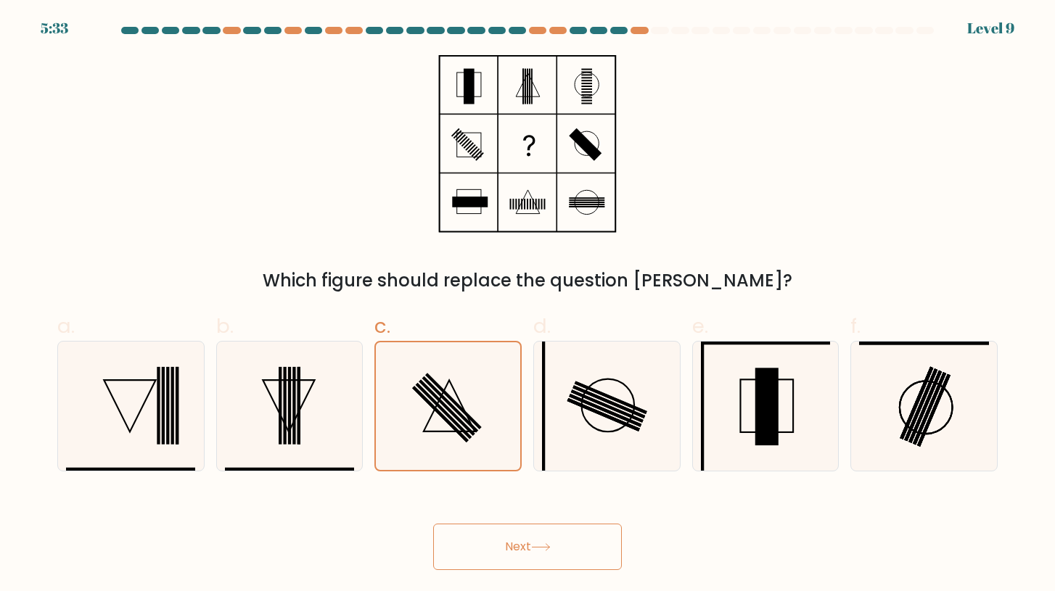
click at [541, 537] on button "Next" at bounding box center [527, 547] width 189 height 46
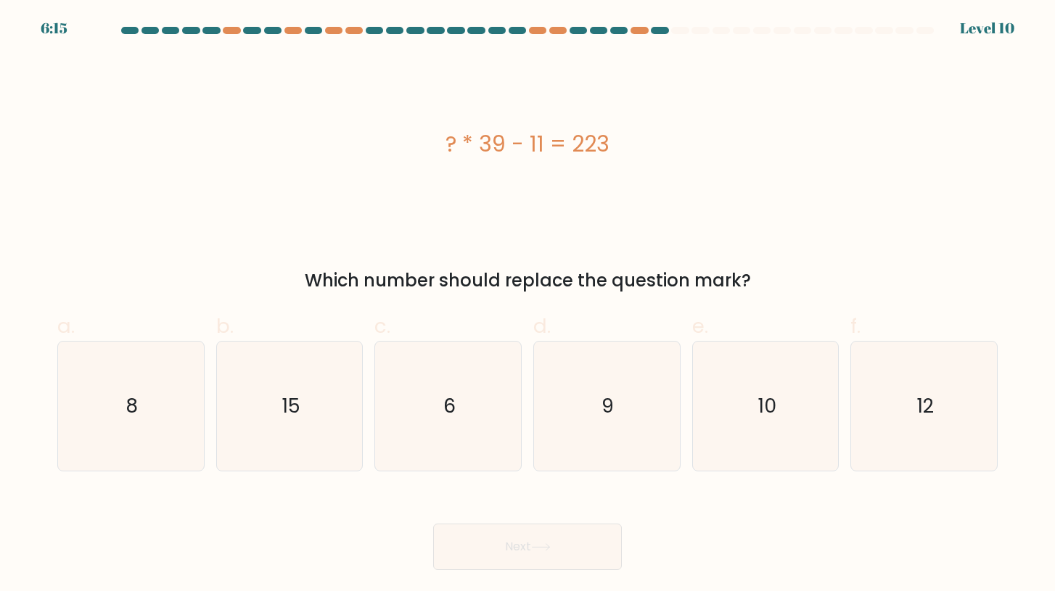
drag, startPoint x: 435, startPoint y: 133, endPoint x: 768, endPoint y: 287, distance: 366.5
click at [769, 287] on div "? * 39 - 11 = 223 Which number should replace the question mark?" at bounding box center [528, 174] width 958 height 239
copy div "? * 39 - 11 = 223 Which number should replace the question mark?"
click at [366, 6] on div "6:14 Level 10" at bounding box center [527, 8] width 1055 height 17
click at [493, 437] on icon "6" at bounding box center [448, 406] width 129 height 129
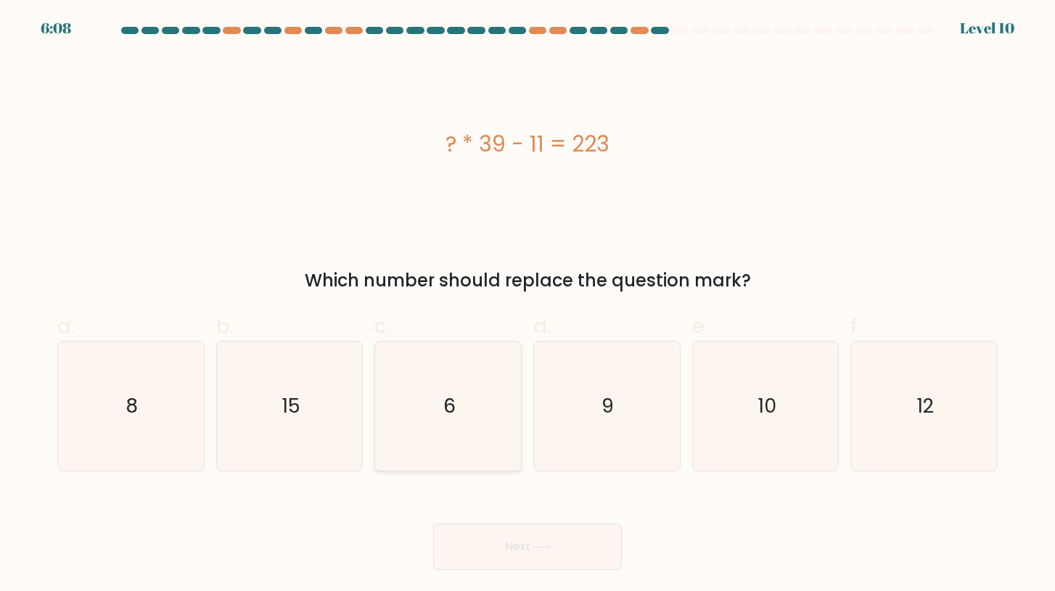
click at [527, 305] on input "c. 6" at bounding box center [527, 300] width 1 height 9
radio input "true"
click at [519, 538] on button "Next" at bounding box center [527, 547] width 189 height 46
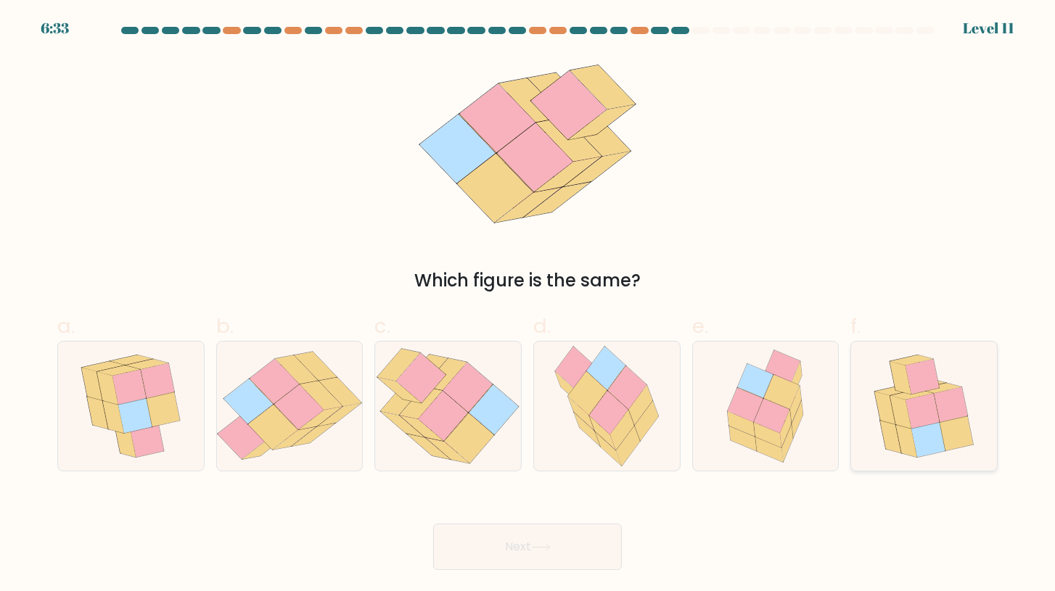
click at [909, 427] on icon at bounding box center [900, 412] width 21 height 33
click at [528, 305] on input "f." at bounding box center [527, 300] width 1 height 9
radio input "true"
click at [556, 539] on button "Next" at bounding box center [527, 547] width 189 height 46
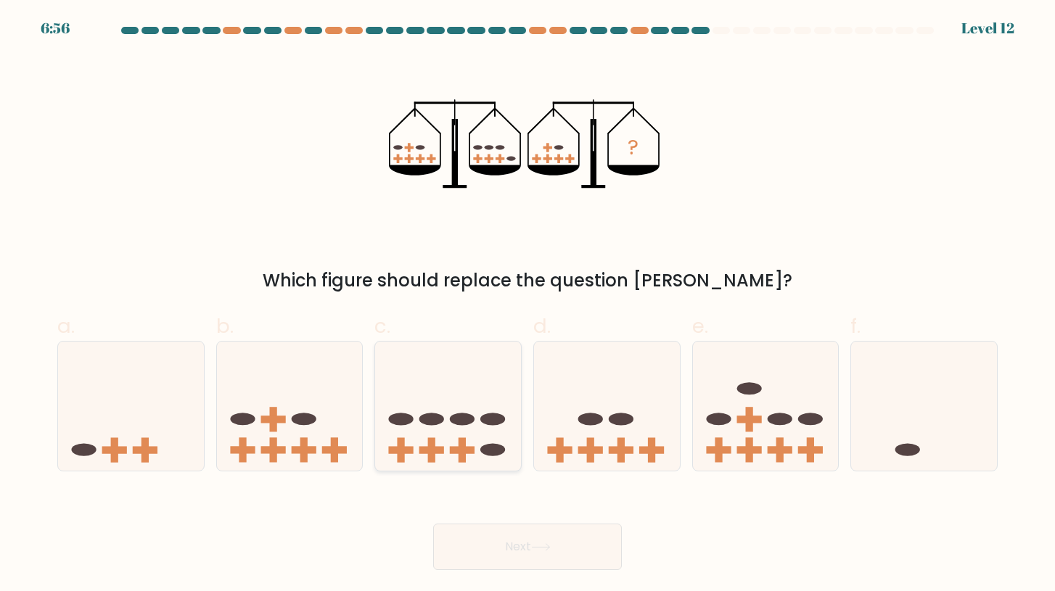
click at [477, 436] on icon at bounding box center [448, 406] width 146 height 120
click at [527, 305] on input "c." at bounding box center [527, 300] width 1 height 9
radio input "true"
click at [537, 553] on button "Next" at bounding box center [527, 547] width 189 height 46
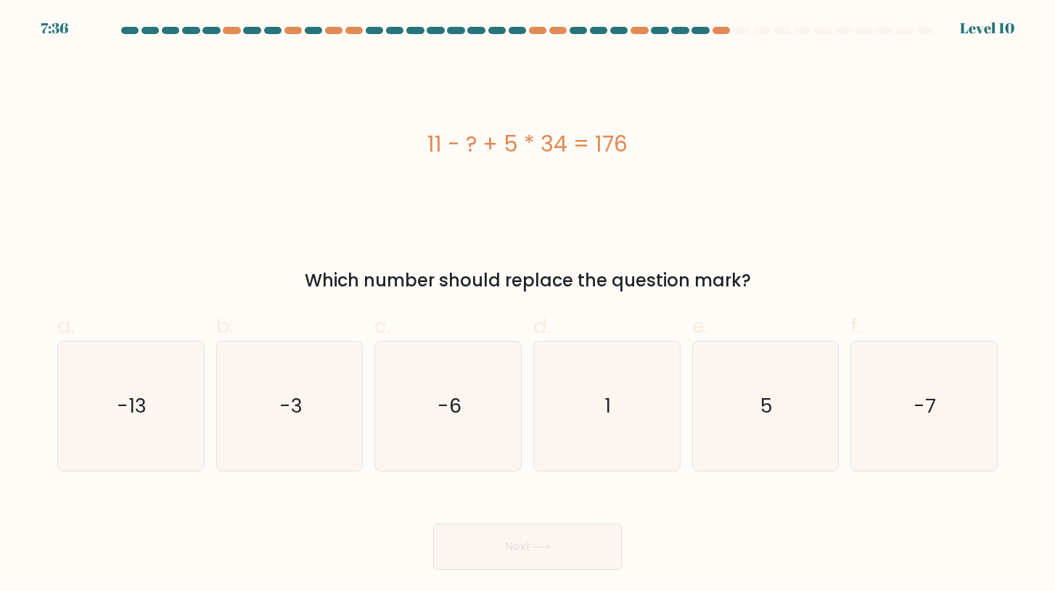
drag, startPoint x: 416, startPoint y: 136, endPoint x: 755, endPoint y: 284, distance: 370.4
click at [755, 284] on div "11 - ? + 5 * 34 = 176 Which number should replace the question mark?" at bounding box center [528, 174] width 958 height 239
click at [722, 442] on icon "5" at bounding box center [765, 406] width 129 height 129
click at [528, 305] on input "e. 5" at bounding box center [527, 300] width 1 height 9
radio input "true"
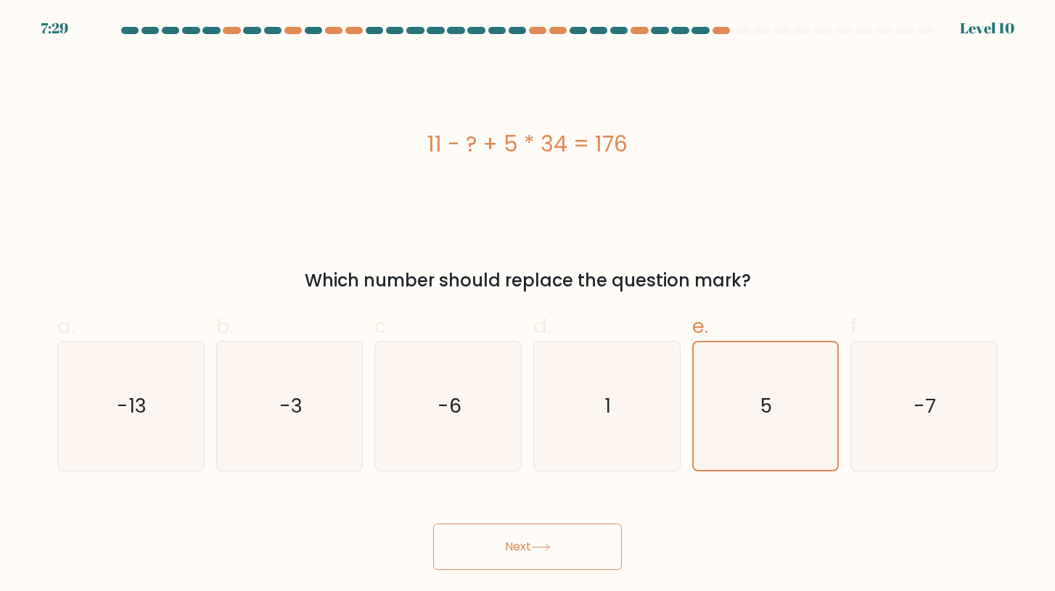
click at [548, 527] on button "Next" at bounding box center [527, 547] width 189 height 46
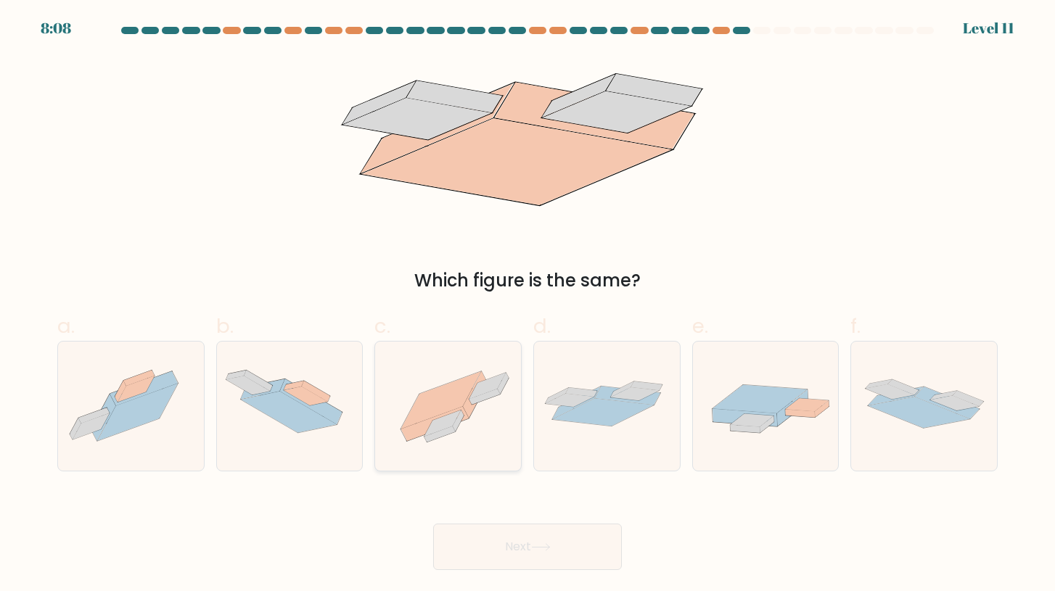
click at [461, 388] on icon at bounding box center [441, 399] width 80 height 57
click at [527, 305] on input "c." at bounding box center [527, 300] width 1 height 9
radio input "true"
click at [506, 530] on button "Next" at bounding box center [527, 547] width 189 height 46
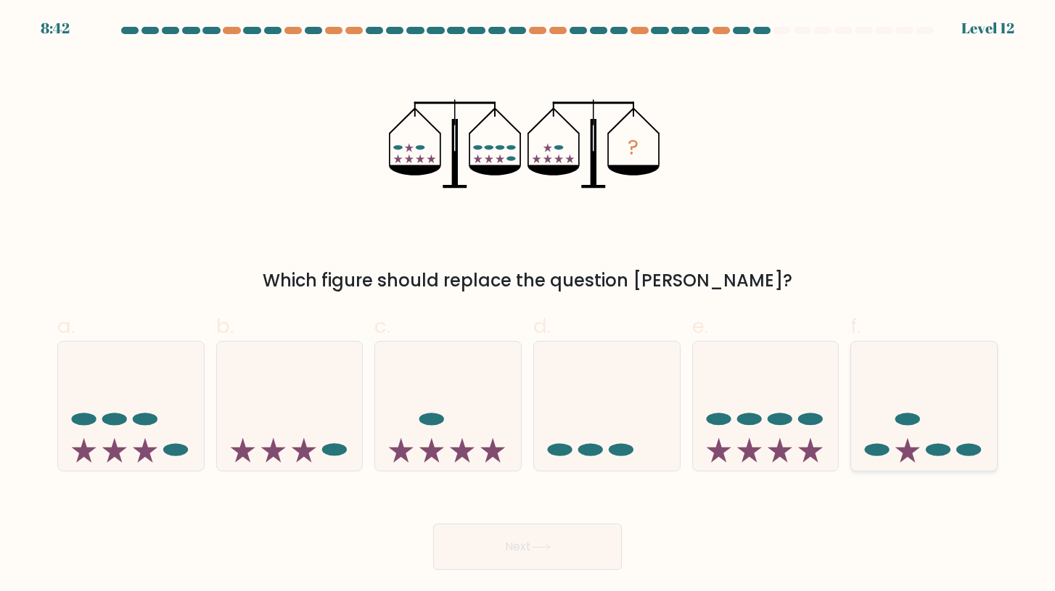
click at [887, 432] on icon at bounding box center [924, 406] width 146 height 120
click at [528, 305] on input "f." at bounding box center [527, 300] width 1 height 9
radio input "true"
click at [517, 572] on body "8:42 Level 12" at bounding box center [527, 295] width 1055 height 591
click at [552, 554] on button "Next" at bounding box center [527, 547] width 189 height 46
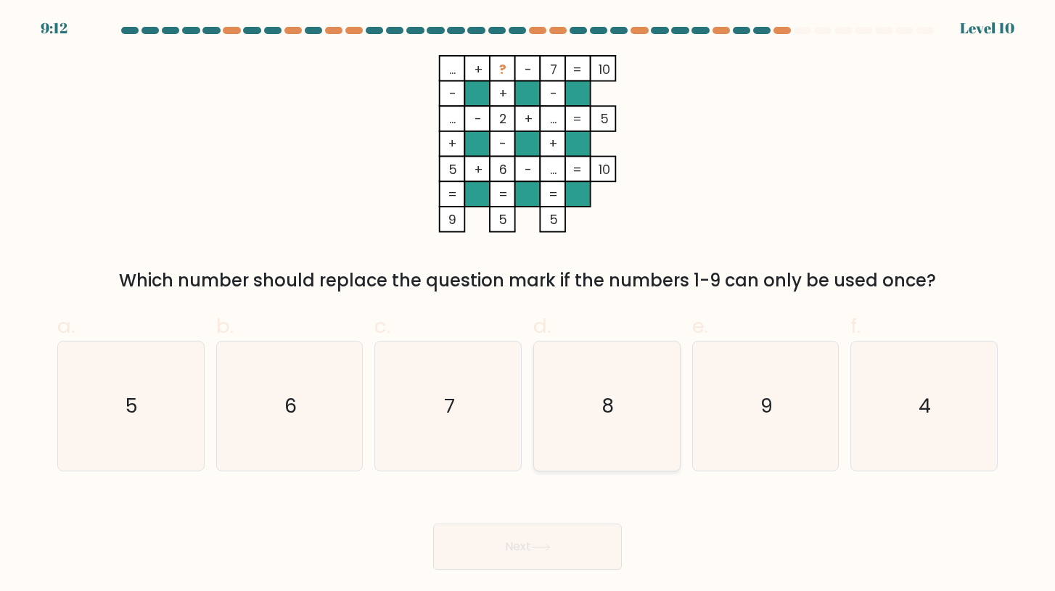
click at [562, 431] on icon "8" at bounding box center [606, 406] width 129 height 129
click at [528, 305] on input "d. 8" at bounding box center [527, 300] width 1 height 9
radio input "true"
click at [533, 543] on button "Next" at bounding box center [527, 547] width 189 height 46
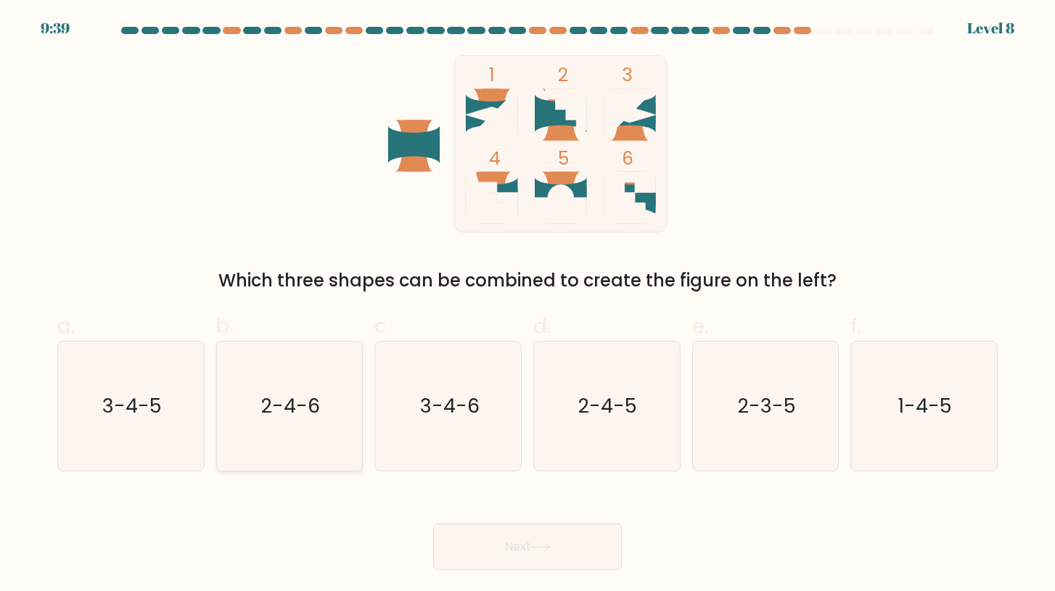
click at [304, 407] on text "2-4-6" at bounding box center [290, 405] width 59 height 27
click at [527, 305] on input "b. 2-4-6" at bounding box center [527, 300] width 1 height 9
radio input "true"
click at [503, 540] on button "Next" at bounding box center [527, 547] width 189 height 46
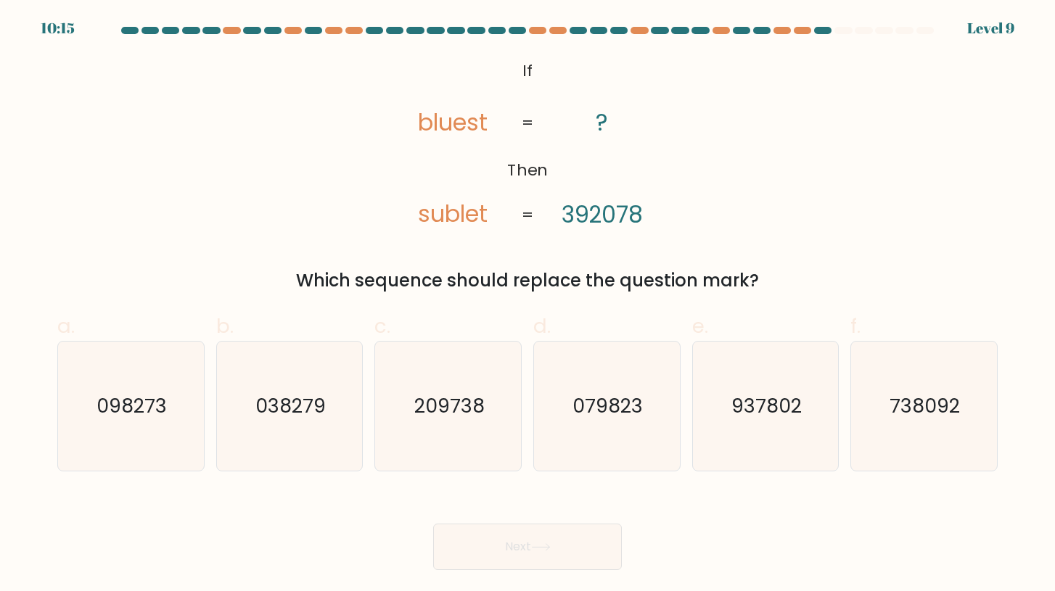
drag, startPoint x: 414, startPoint y: 110, endPoint x: 635, endPoint y: 210, distance: 242.9
click at [636, 212] on icon "@import url('https://fonts.googleapis.com/css?family=Abril+Fatface:400,100,100i…" at bounding box center [528, 144] width 288 height 178
drag, startPoint x: 414, startPoint y: 118, endPoint x: 644, endPoint y: 223, distance: 252.9
click at [644, 224] on icon "@import url('https://fonts.googleapis.com/css?family=Abril+Fatface:400,100,100i…" at bounding box center [528, 144] width 288 height 178
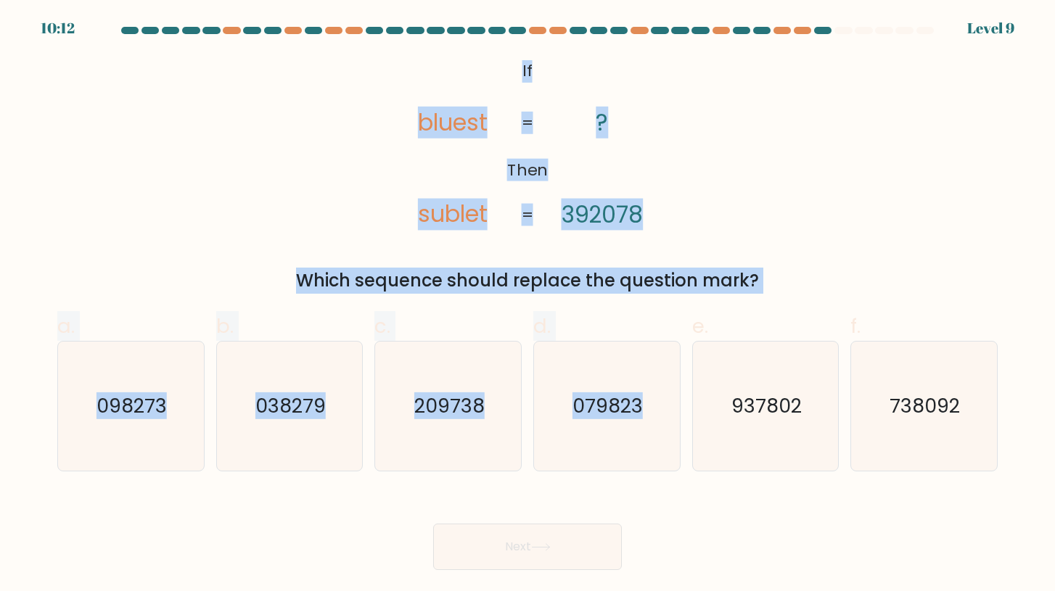
drag, startPoint x: 646, startPoint y: 214, endPoint x: 778, endPoint y: 311, distance: 164.0
click at [775, 311] on form "If ?" at bounding box center [527, 298] width 1055 height 543
click at [766, 272] on div "Which sequence should replace the question mark?" at bounding box center [527, 281] width 923 height 26
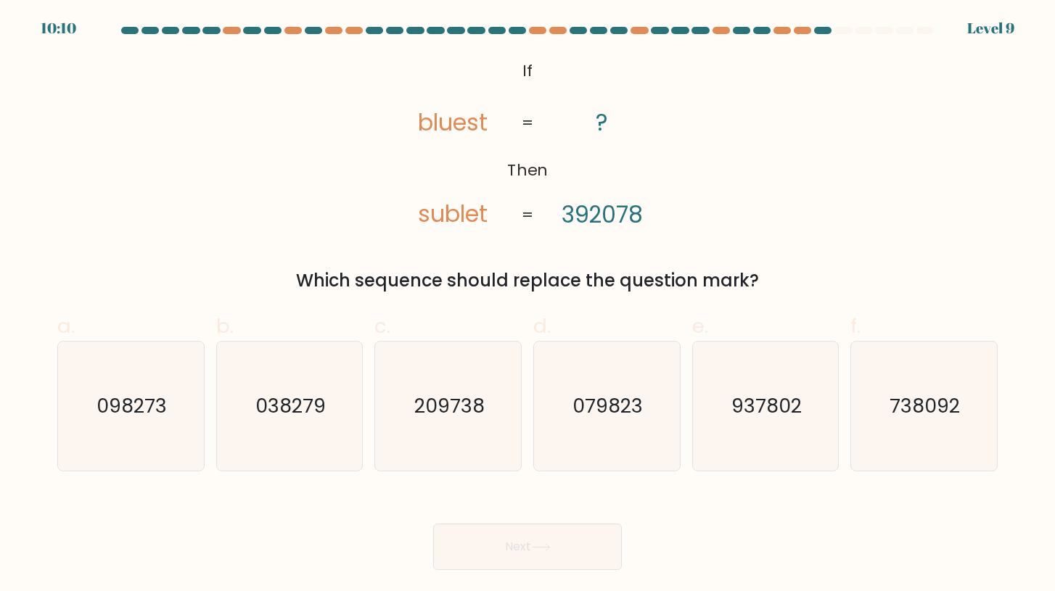
drag, startPoint x: 760, startPoint y: 283, endPoint x: 442, endPoint y: 132, distance: 351.8
click at [442, 132] on div "@import url('https://fonts.googleapis.com/css?family=Abril+Fatface:400,100,100i…" at bounding box center [528, 174] width 958 height 239
click at [480, 419] on text "209738" at bounding box center [449, 405] width 70 height 27
click at [527, 305] on input "c. 209738" at bounding box center [527, 300] width 1 height 9
radio input "true"
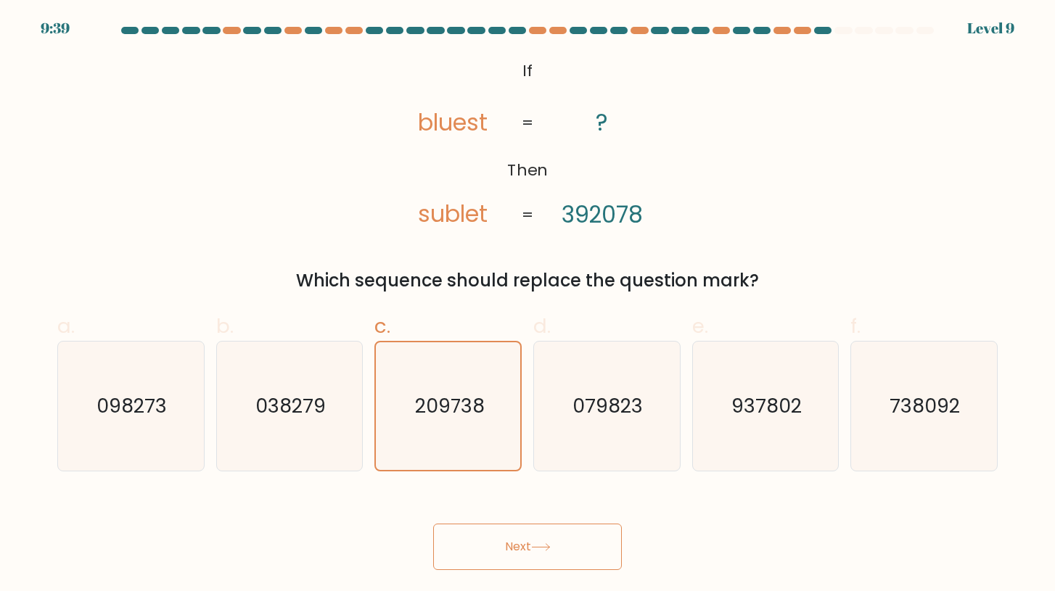
click at [499, 548] on button "Next" at bounding box center [527, 547] width 189 height 46
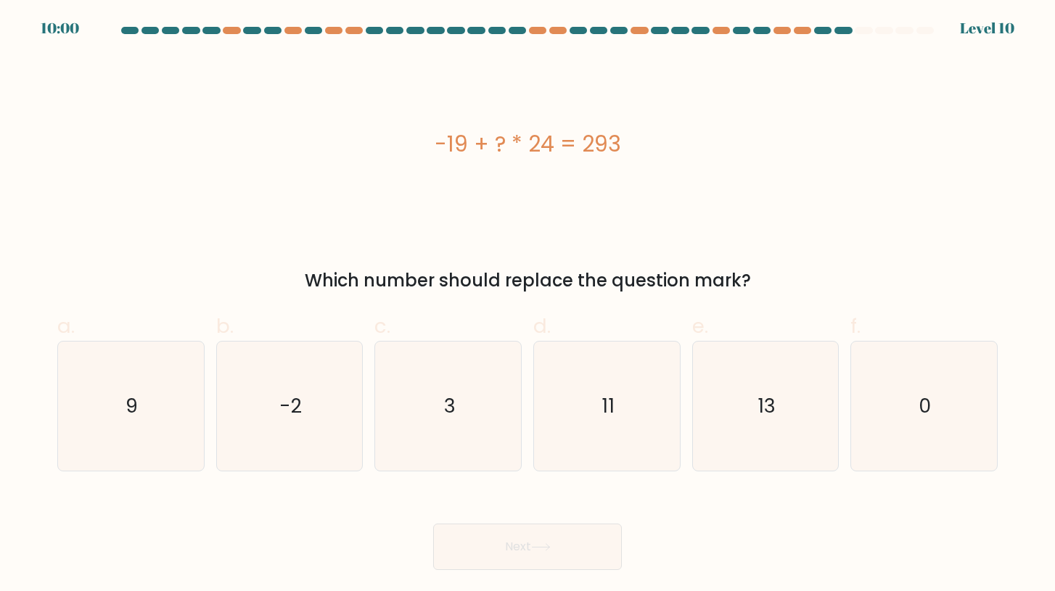
drag, startPoint x: 435, startPoint y: 141, endPoint x: 748, endPoint y: 287, distance: 345.7
click at [748, 287] on div "-19 + ? * 24 = 293 Which number should replace the question mark?" at bounding box center [528, 174] width 958 height 239
click at [740, 438] on icon "13" at bounding box center [765, 406] width 129 height 129
click at [528, 305] on input "e. 13" at bounding box center [527, 300] width 1 height 9
radio input "true"
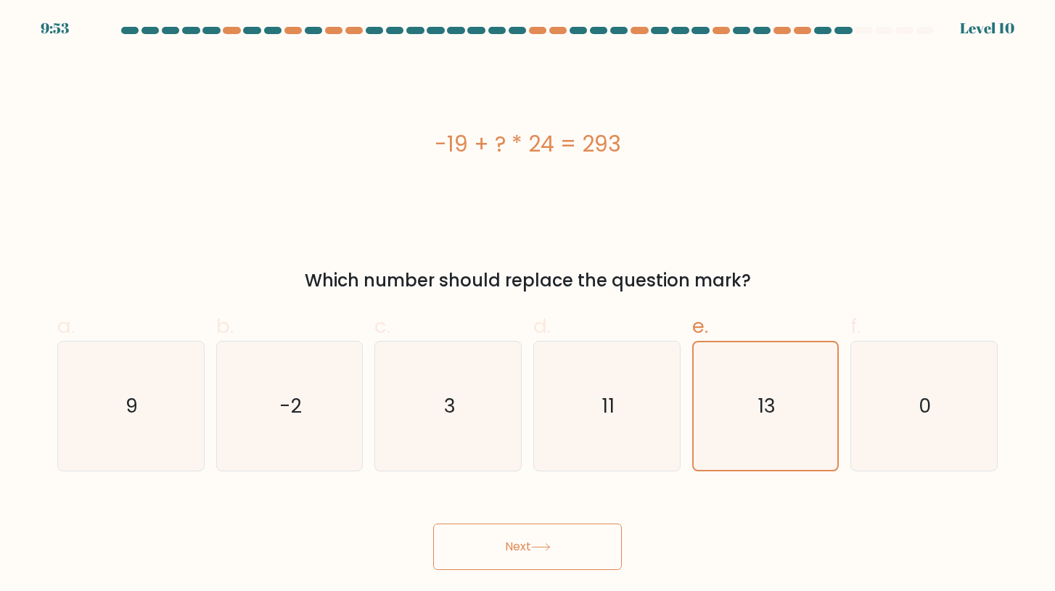
click at [524, 550] on button "Next" at bounding box center [527, 547] width 189 height 46
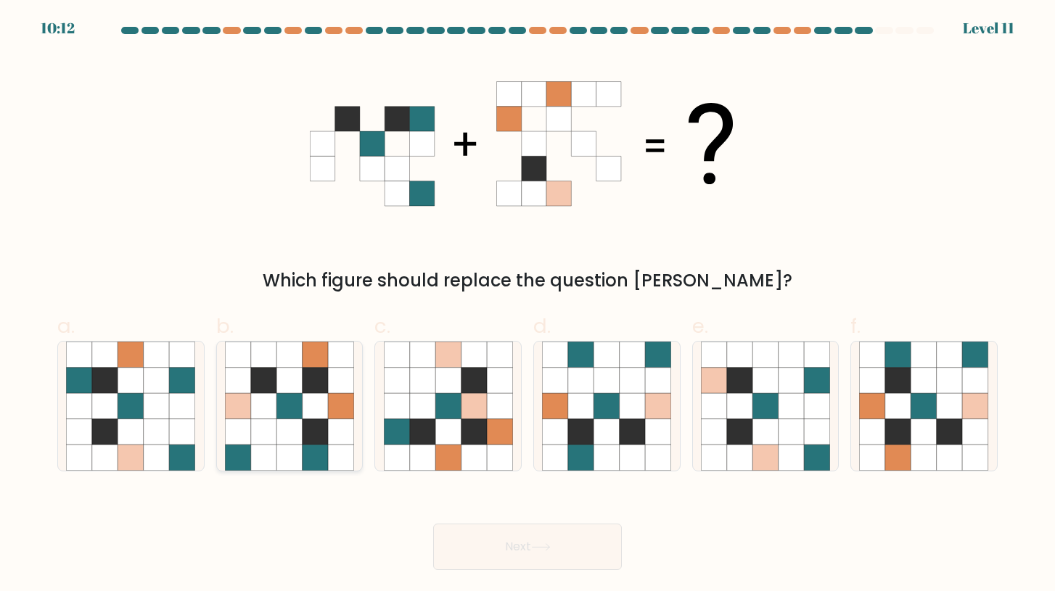
click at [336, 400] on icon at bounding box center [341, 406] width 26 height 26
click at [527, 305] on input "b." at bounding box center [527, 300] width 1 height 9
radio input "true"
click at [522, 540] on button "Next" at bounding box center [527, 547] width 189 height 46
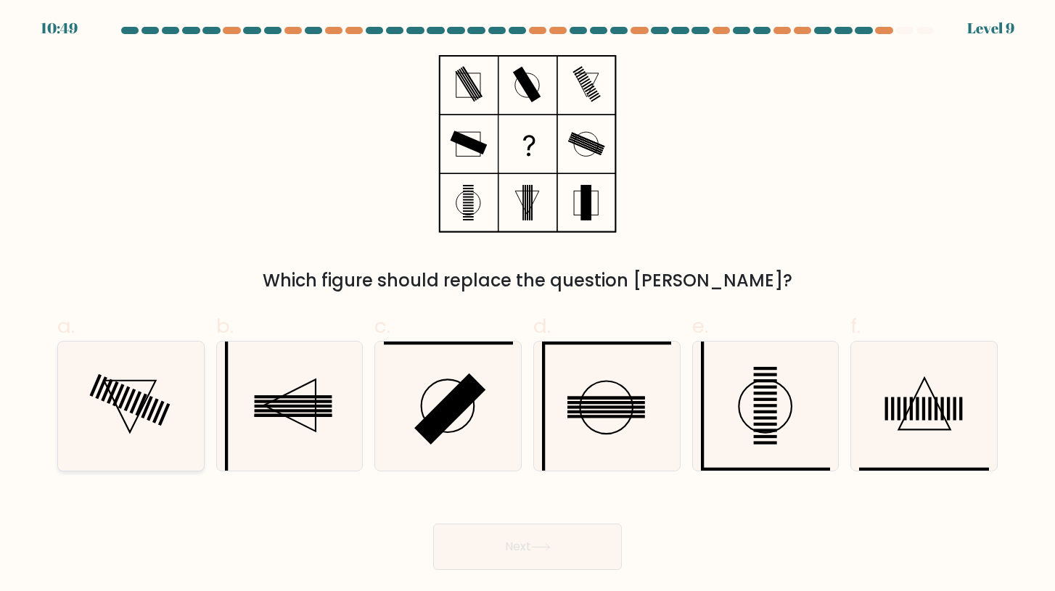
click at [144, 397] on rect at bounding box center [142, 404] width 12 height 22
click at [527, 305] on input "a." at bounding box center [527, 300] width 1 height 9
radio input "true"
click at [497, 519] on div "Next" at bounding box center [528, 529] width 958 height 81
click at [506, 537] on button "Next" at bounding box center [527, 547] width 189 height 46
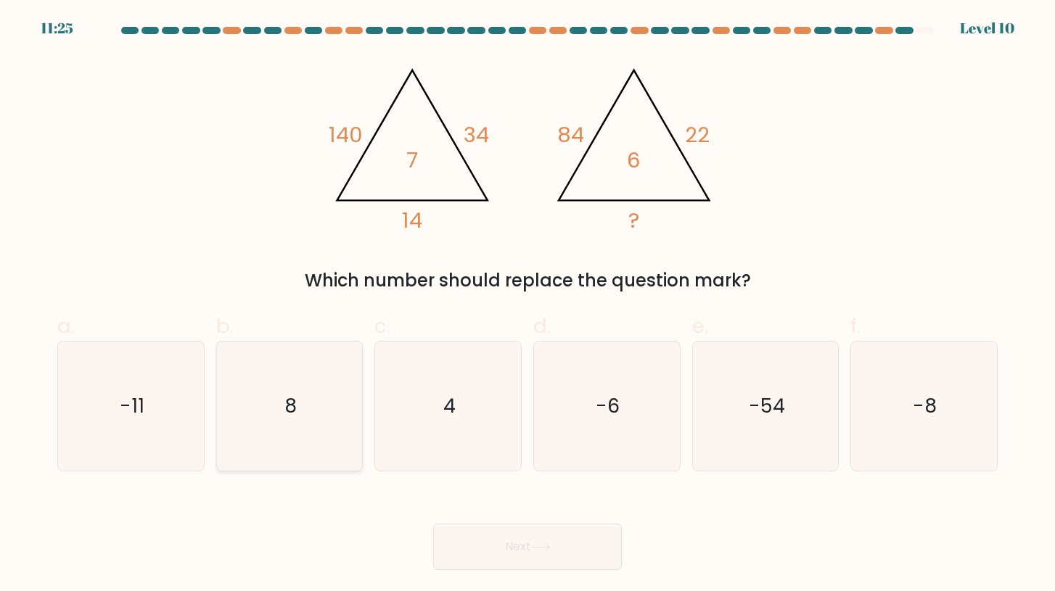
click at [321, 394] on icon "8" at bounding box center [289, 406] width 129 height 129
click at [527, 305] on input "b. 8" at bounding box center [527, 300] width 1 height 9
radio input "true"
click at [506, 556] on button "Next" at bounding box center [527, 547] width 189 height 46
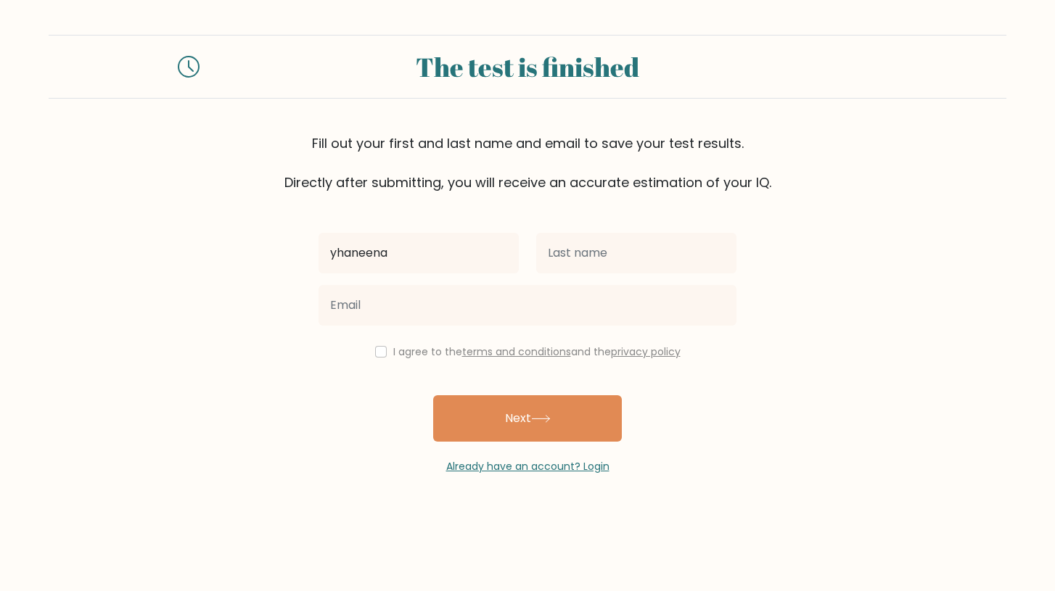
type input "yhaneena"
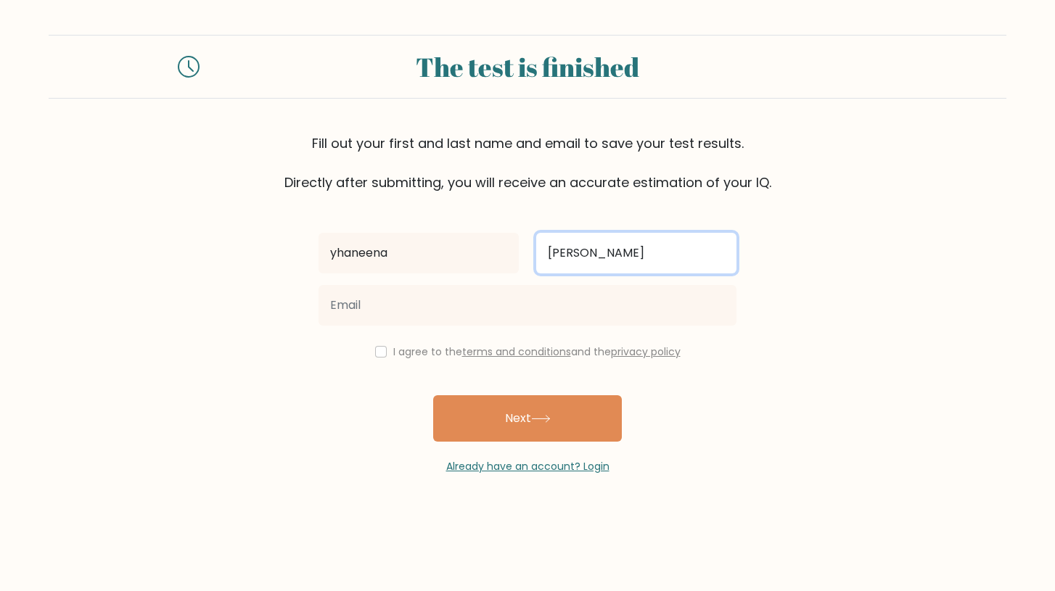
type input "guevarra"
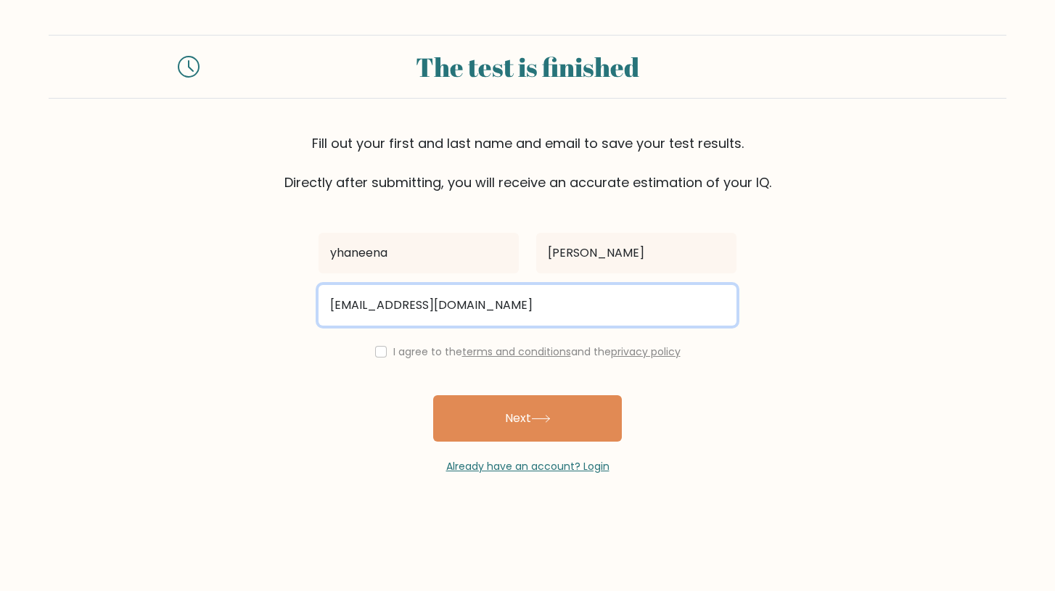
type input "yhaneenaguevarra0@gmail.com"
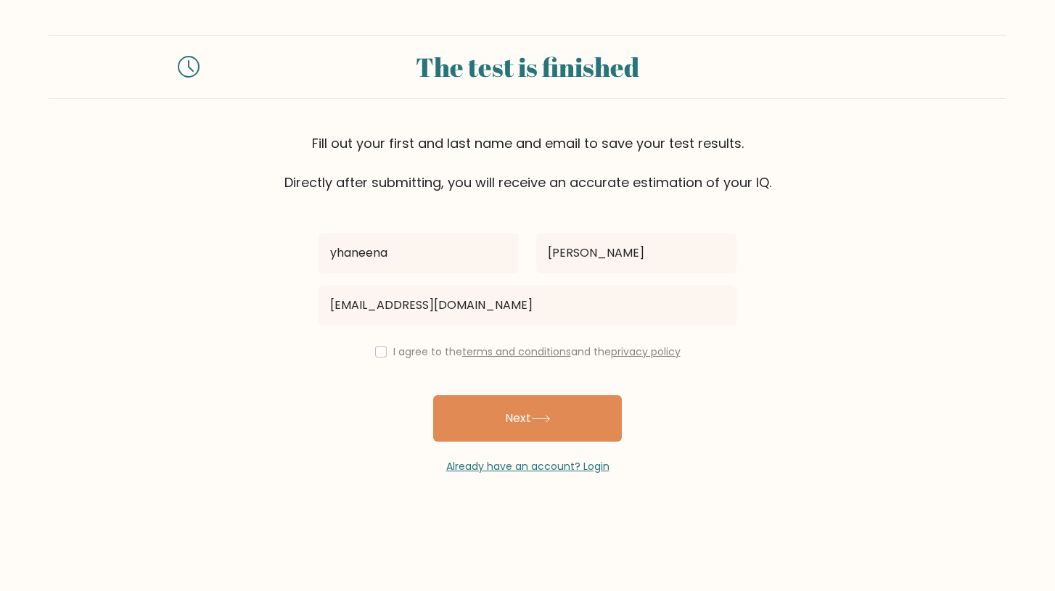
click at [375, 357] on input "checkbox" at bounding box center [381, 352] width 12 height 12
checkbox input "true"
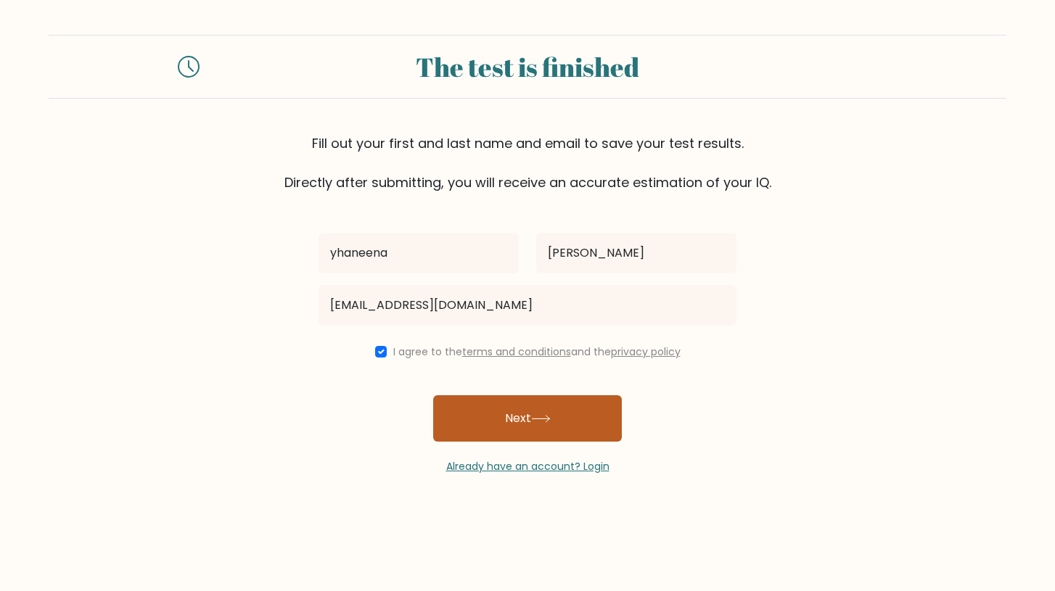
click at [509, 437] on button "Next" at bounding box center [527, 418] width 189 height 46
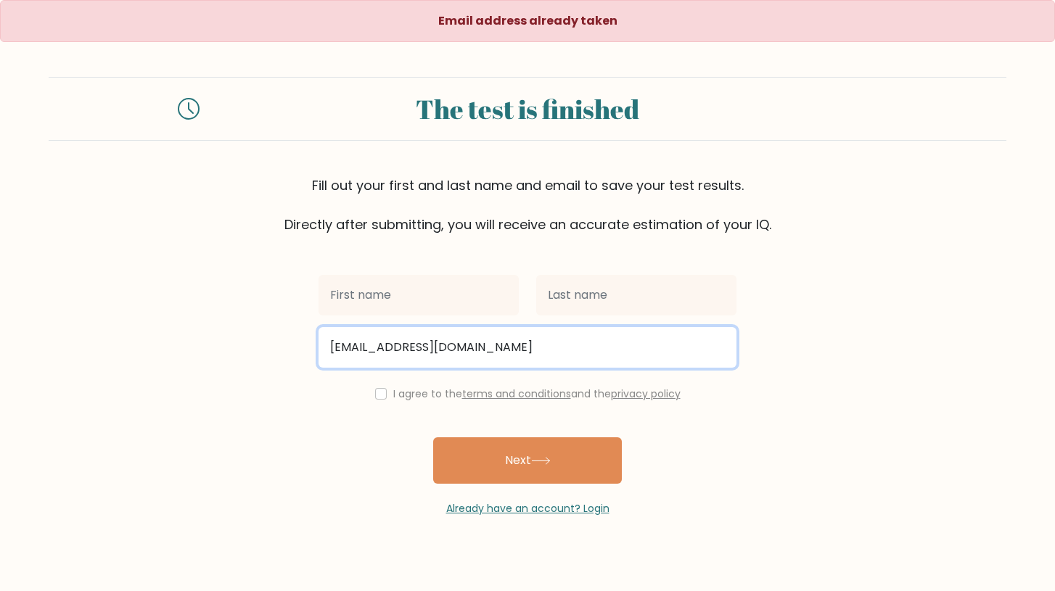
type input "ianconrad7@gmail.com"
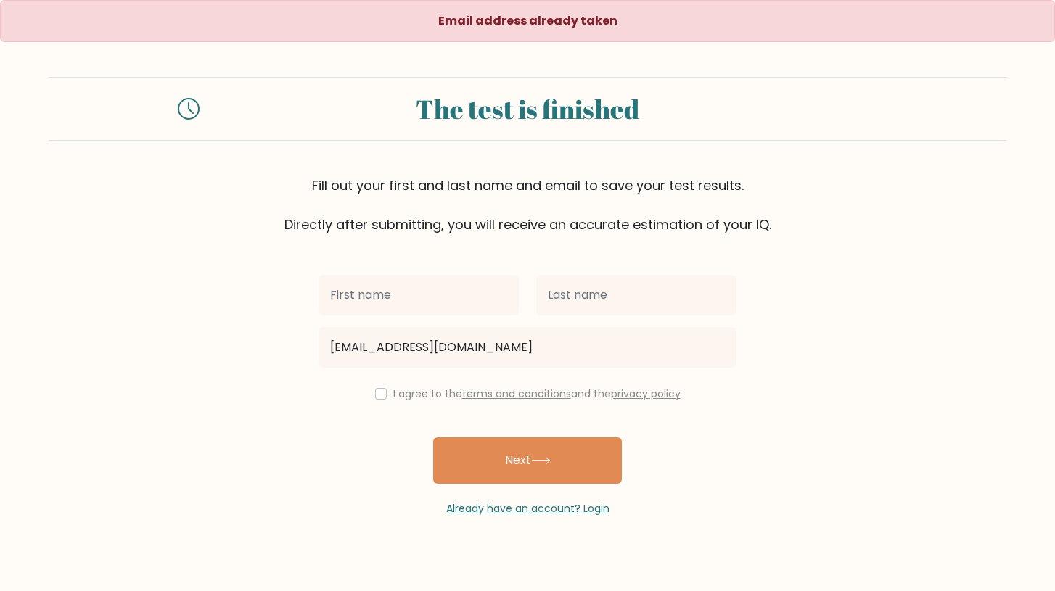
click at [393, 397] on label "I agree to the terms and conditions and the privacy policy" at bounding box center [536, 394] width 287 height 15
click at [375, 396] on input "checkbox" at bounding box center [381, 394] width 12 height 12
checkbox input "true"
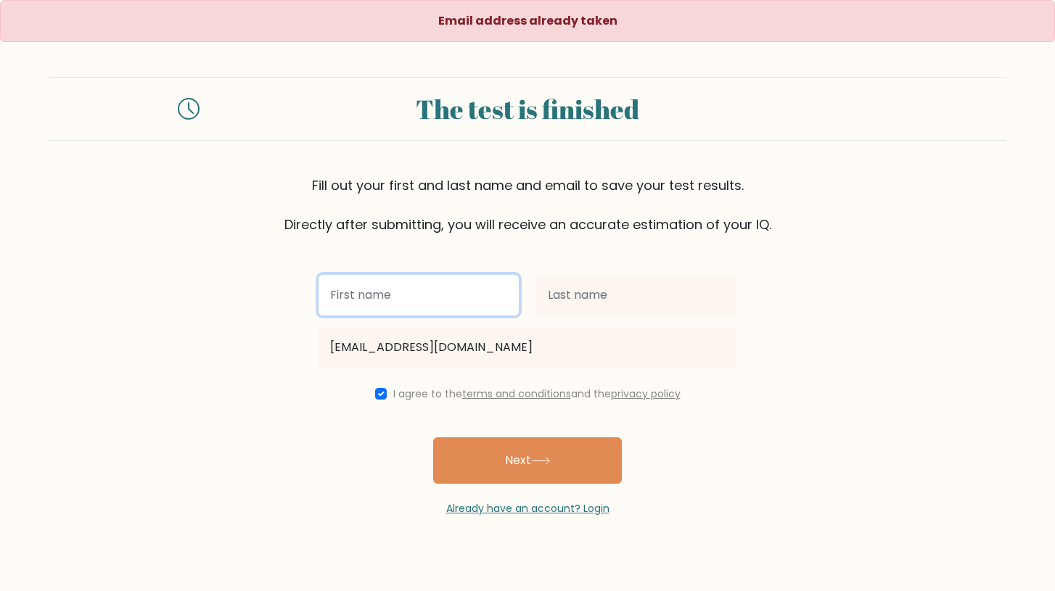
click at [433, 294] on input "text" at bounding box center [418, 295] width 200 height 41
type input "t"
type input "yhaneena"
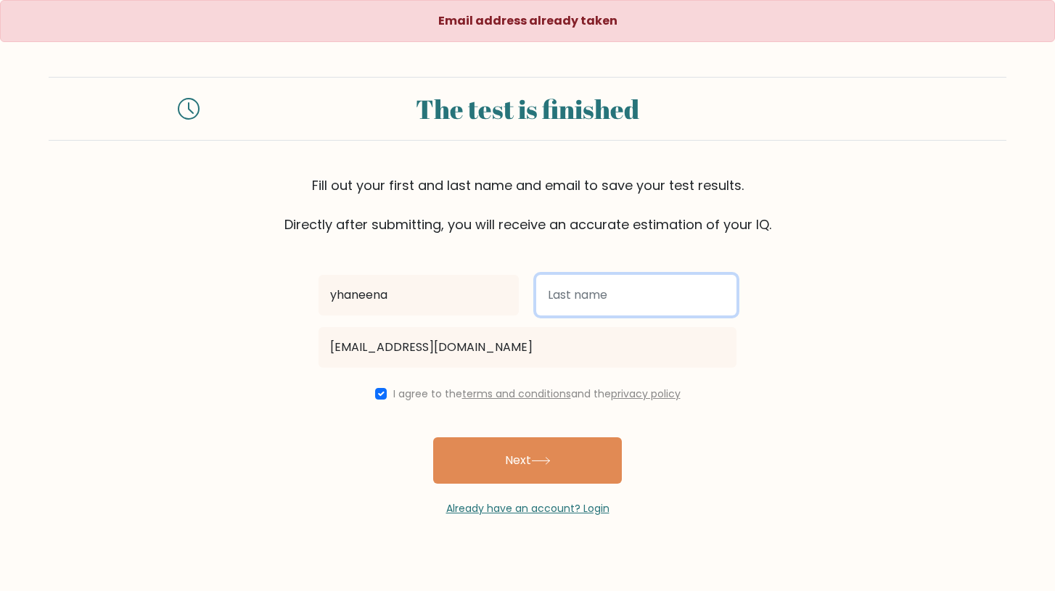
type input "g"
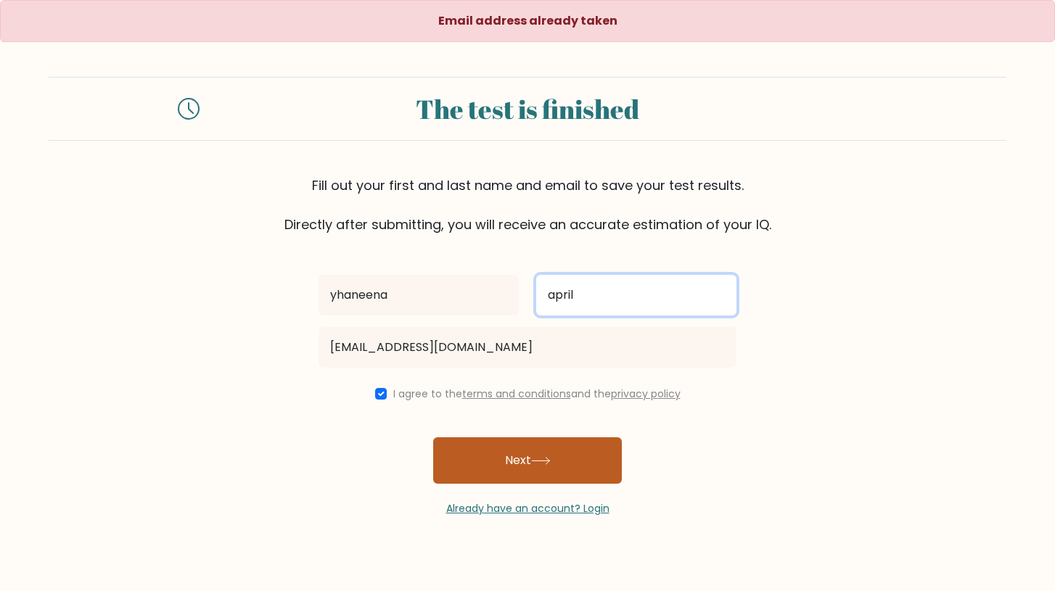
type input "april"
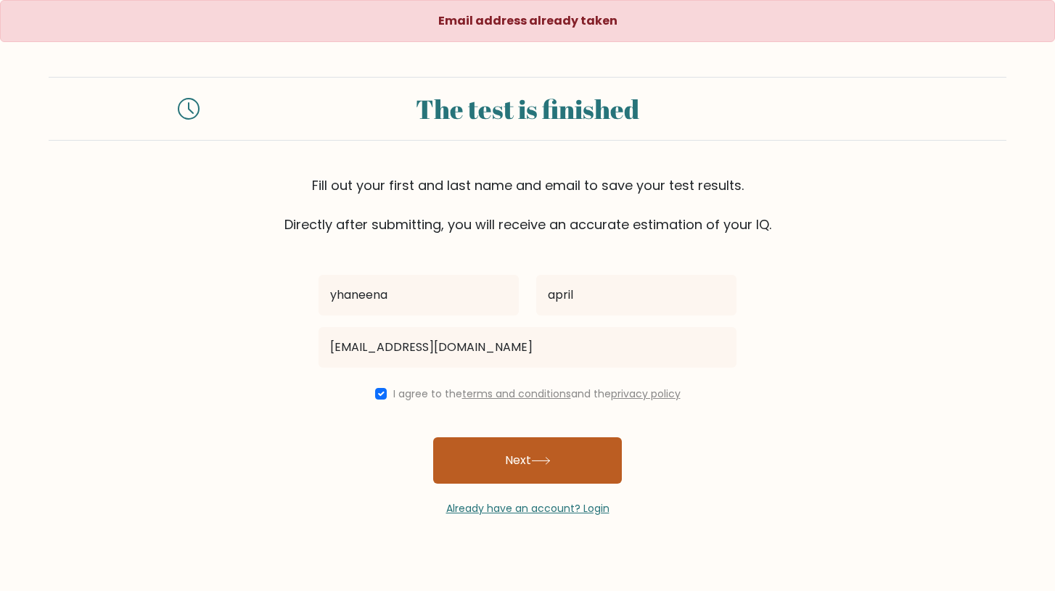
click at [517, 483] on button "Next" at bounding box center [527, 460] width 189 height 46
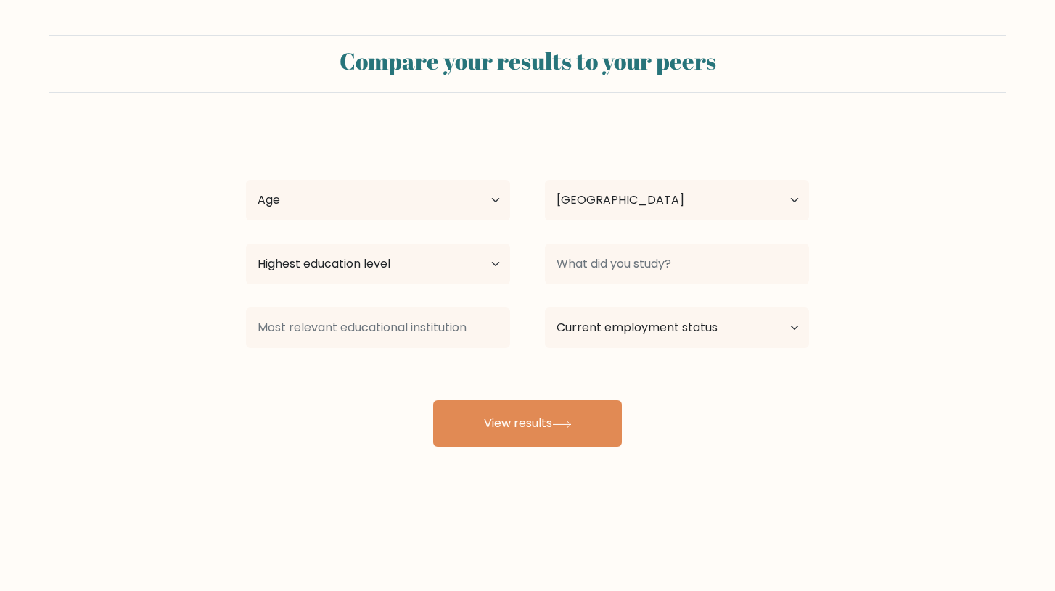
select select "PH"
select select "25_34"
select select "bachelors_degree"
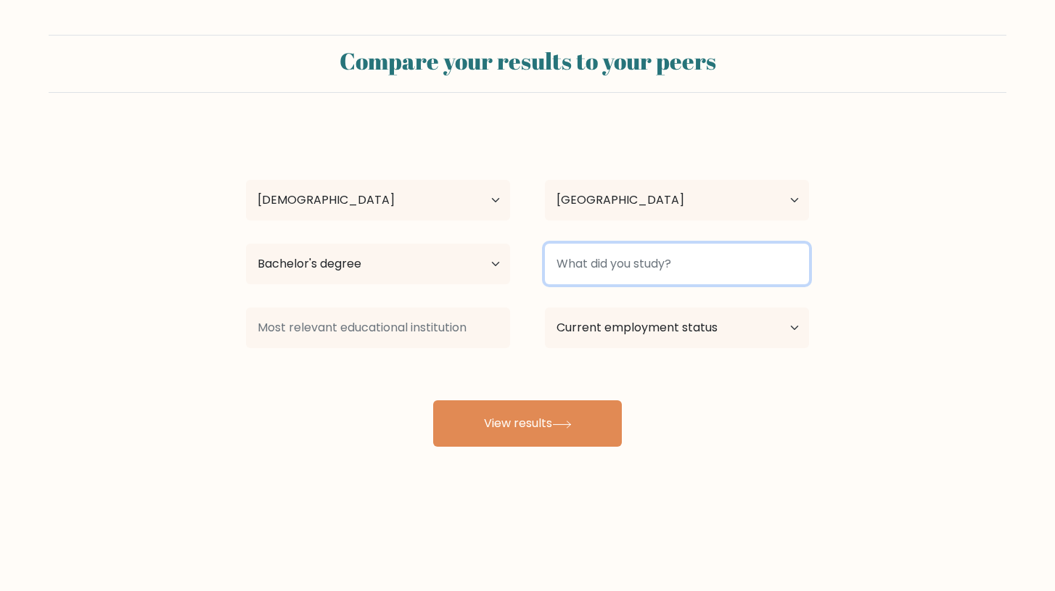
click at [629, 250] on input at bounding box center [677, 264] width 264 height 41
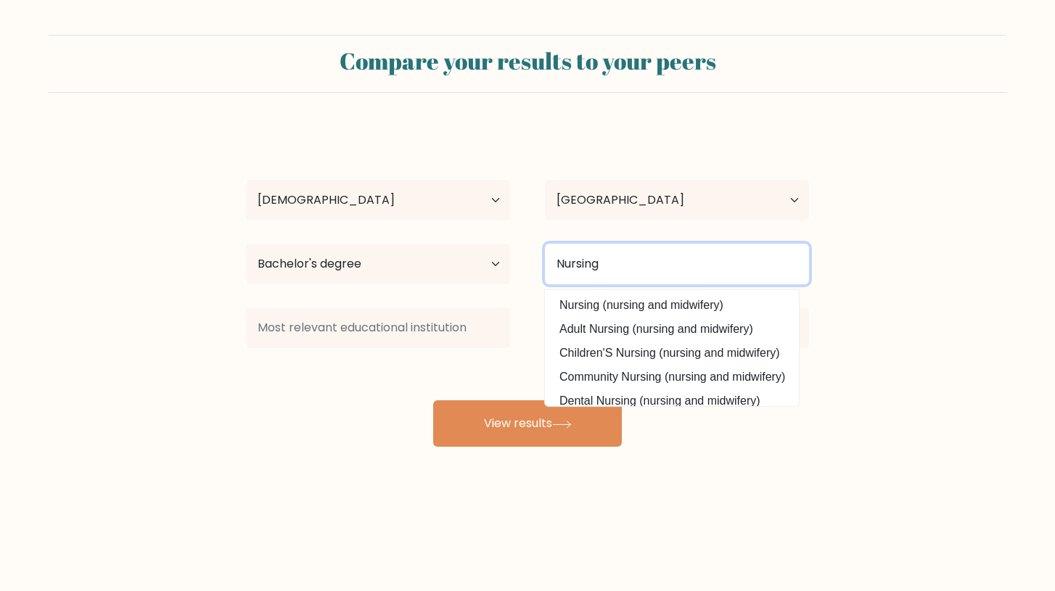
type input "Nursing"
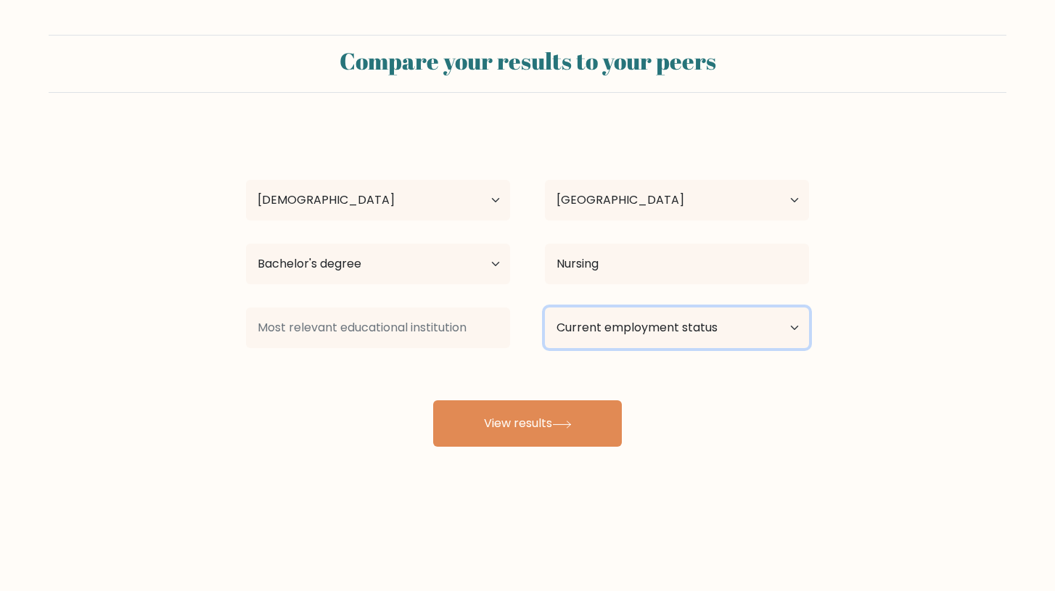
select select "other"
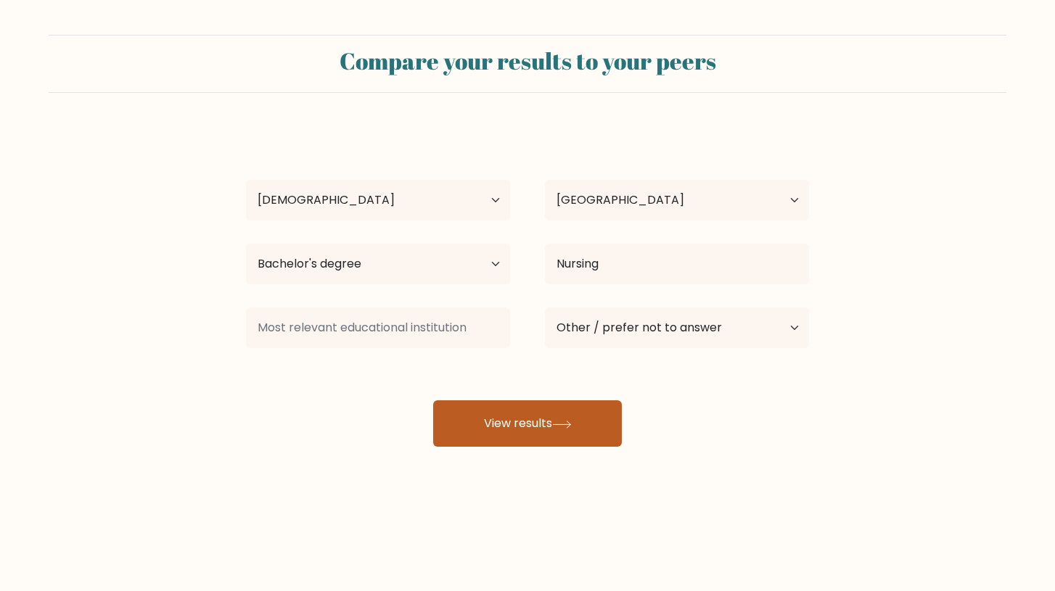
click at [566, 424] on icon at bounding box center [562, 425] width 20 height 8
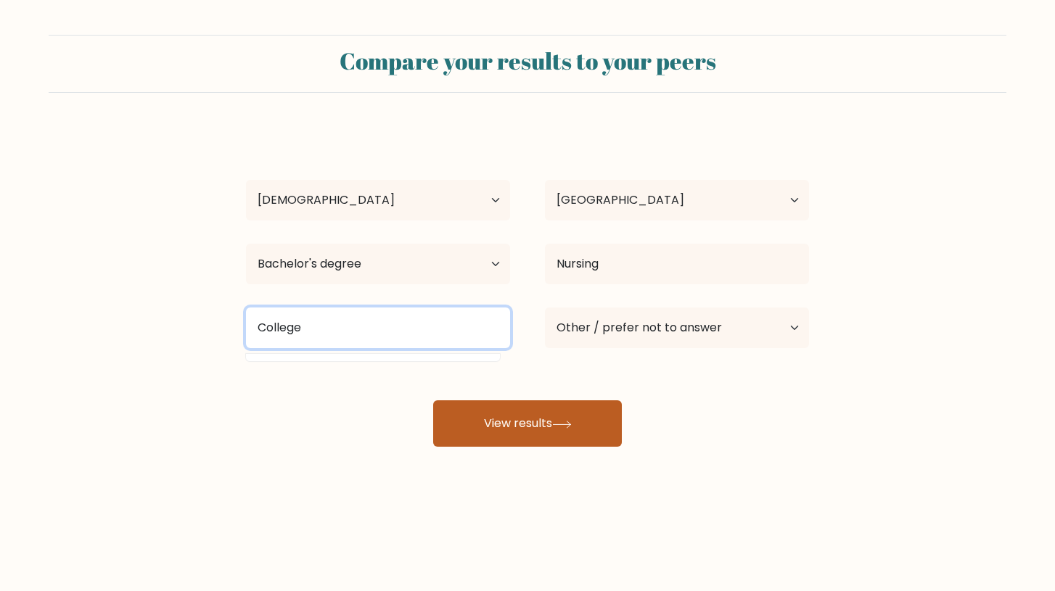
type input "College"
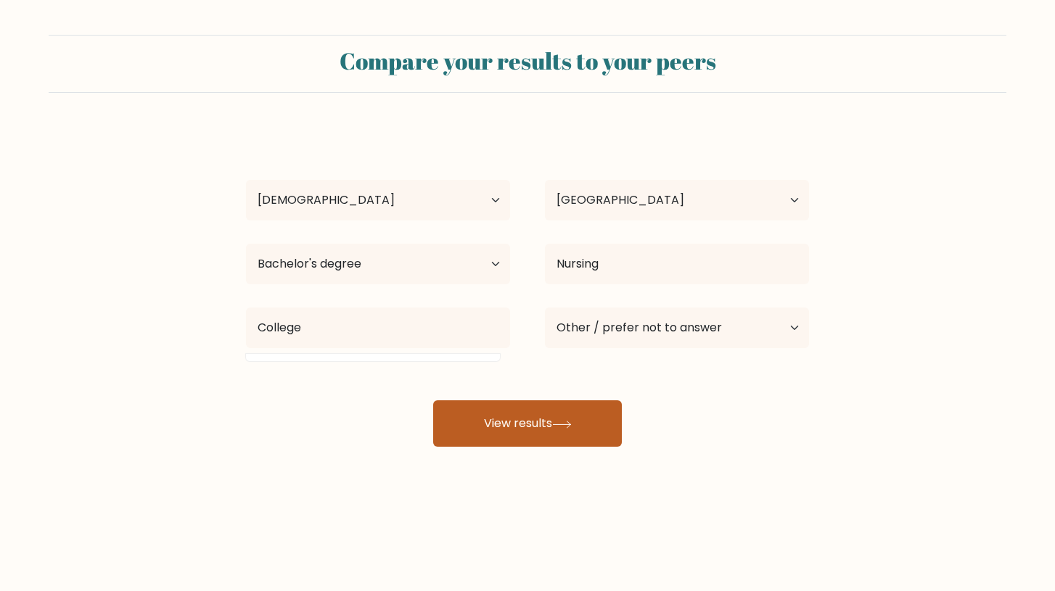
click at [551, 426] on button "View results" at bounding box center [527, 423] width 189 height 46
